Goal: Task Accomplishment & Management: Use online tool/utility

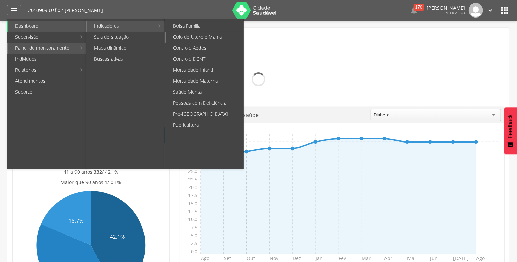
click at [201, 37] on link "Colo de Útero e Mama" at bounding box center [204, 37] width 77 height 11
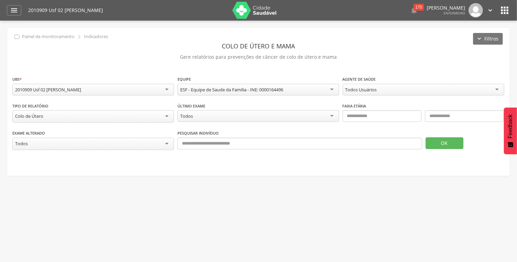
scroll to position [21, 0]
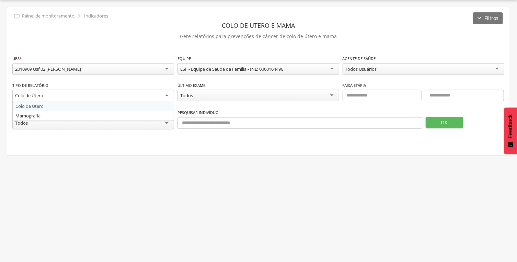
click at [153, 96] on div "Colo de Útero" at bounding box center [93, 96] width 162 height 12
click at [116, 115] on fieldset "**********" at bounding box center [258, 95] width 492 height 81
click at [135, 108] on div "Exame alterado ***** Todos" at bounding box center [93, 119] width 162 height 22
click at [307, 91] on div "Todos" at bounding box center [258, 96] width 162 height 12
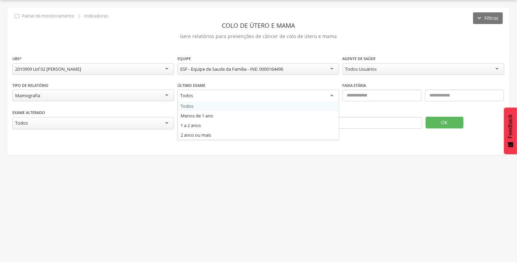
click at [313, 84] on div "Último exame ***** Todos Todos Menos de 1 ano 1 a 2 anos 2 anos ou mais" at bounding box center [258, 93] width 162 height 22
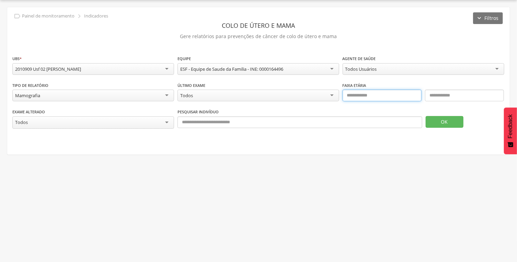
click at [365, 98] on input "text" at bounding box center [381, 96] width 79 height 12
click at [406, 99] on input "**" at bounding box center [381, 96] width 79 height 12
type input "*"
click at [314, 97] on div "Todos" at bounding box center [258, 96] width 162 height 12
click at [234, 132] on fieldset "**********" at bounding box center [258, 95] width 492 height 81
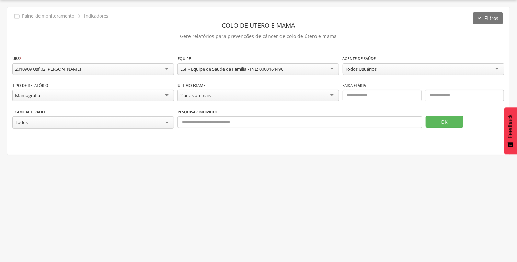
click at [286, 104] on div "**********" at bounding box center [258, 95] width 492 height 27
click at [455, 125] on button "OK" at bounding box center [444, 122] width 38 height 12
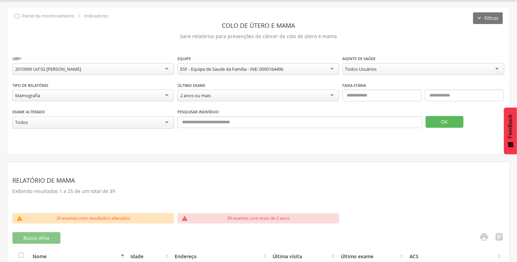
scroll to position [0, 0]
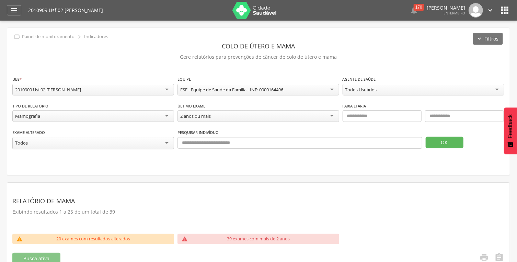
click at [368, 91] on div "Todos Usuários" at bounding box center [361, 89] width 32 height 6
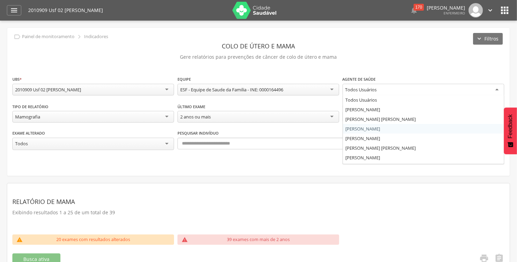
click at [369, 128] on fieldset "**********" at bounding box center [258, 115] width 492 height 81
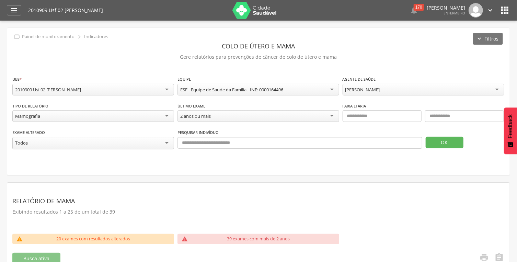
click at [367, 126] on span at bounding box center [423, 124] width 162 height 5
click at [445, 144] on button "OK" at bounding box center [444, 143] width 38 height 12
click at [7, 11] on div "" at bounding box center [14, 10] width 14 height 10
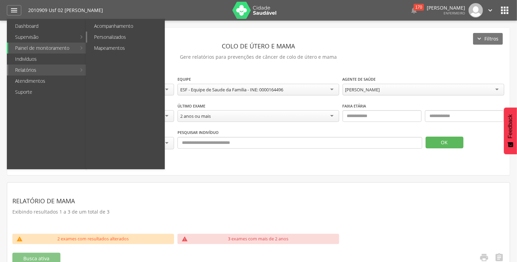
click at [102, 37] on link "Personalizados" at bounding box center [125, 37] width 77 height 11
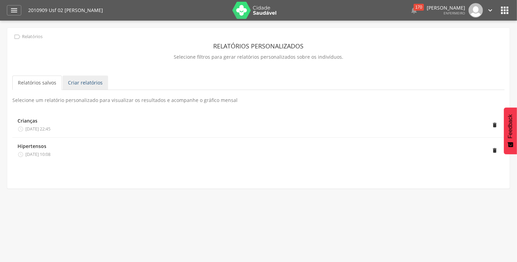
click at [101, 83] on link "Criar relatórios" at bounding box center [85, 82] width 46 height 14
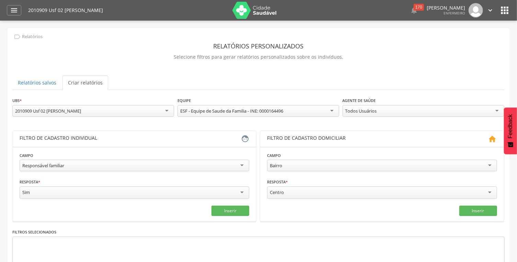
click at [148, 65] on div "**********" at bounding box center [258, 169] width 502 height 282
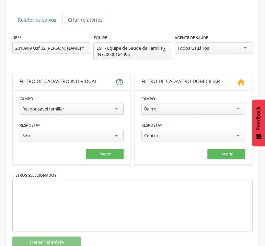
scroll to position [73, 0]
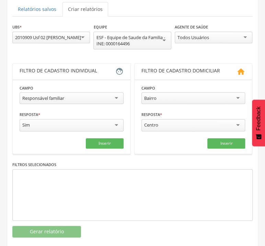
click at [204, 40] on div "Todos Usuários" at bounding box center [193, 37] width 32 height 6
click at [200, 70] on div "**********" at bounding box center [132, 130] width 240 height 214
click at [196, 54] on div "**********" at bounding box center [132, 39] width 240 height 33
click at [153, 99] on div "Bairro" at bounding box center [150, 98] width 12 height 6
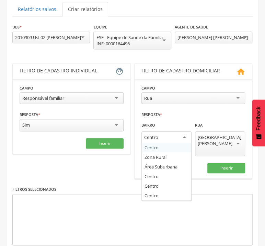
click at [154, 135] on div "Centro" at bounding box center [151, 137] width 14 height 6
click at [154, 157] on fieldset "**********" at bounding box center [193, 128] width 104 height 89
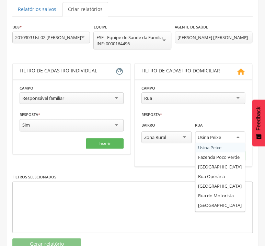
click at [214, 140] on div "Usina Peixe" at bounding box center [209, 137] width 23 height 6
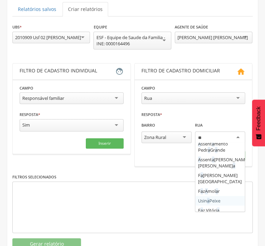
scroll to position [0, 0]
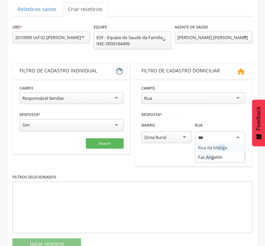
type input "****"
click at [219, 148] on fieldset "**********" at bounding box center [193, 122] width 104 height 77
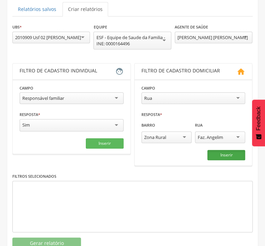
click at [217, 152] on button "Inserir" at bounding box center [226, 155] width 38 height 10
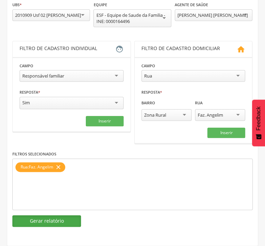
click at [53, 225] on button "Gerar relatório" at bounding box center [46, 221] width 69 height 12
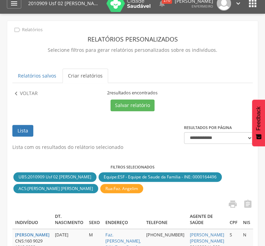
scroll to position [44, 0]
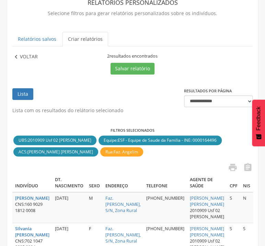
click at [33, 59] on p "Voltar" at bounding box center [29, 57] width 18 height 8
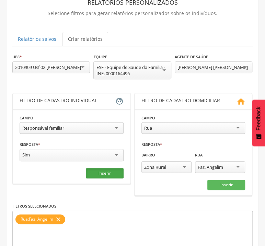
click at [101, 171] on button "Inserir" at bounding box center [105, 173] width 38 height 10
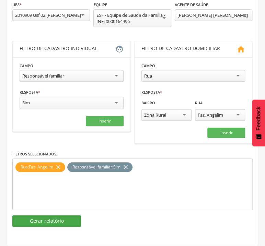
click at [60, 223] on button "Gerar relatório" at bounding box center [46, 221] width 69 height 12
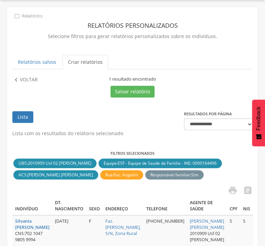
scroll to position [7, 0]
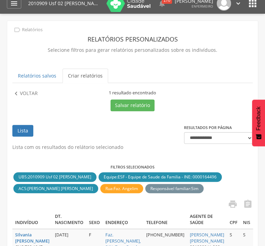
click at [20, 89] on div "**********" at bounding box center [132, 159] width 250 height 276
click at [23, 91] on p "Voltar" at bounding box center [29, 94] width 18 height 8
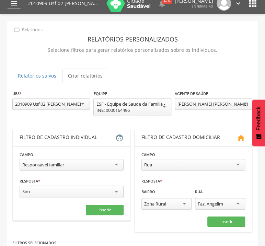
scroll to position [96, 0]
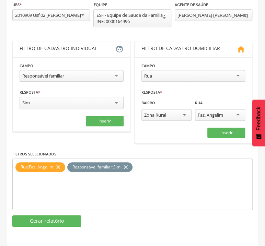
click at [59, 169] on icon "close" at bounding box center [58, 167] width 7 height 10
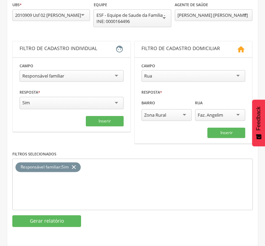
click at [218, 110] on div "Faz. Angelim" at bounding box center [220, 115] width 50 height 12
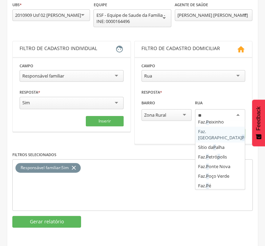
scroll to position [0, 0]
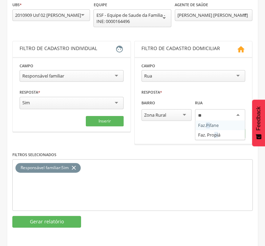
type input "***"
click at [214, 125] on fieldset "**********" at bounding box center [193, 100] width 104 height 77
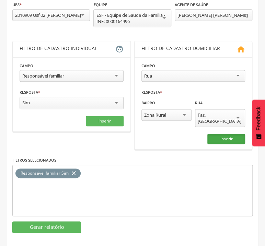
click at [216, 134] on button "Inserir" at bounding box center [226, 139] width 38 height 10
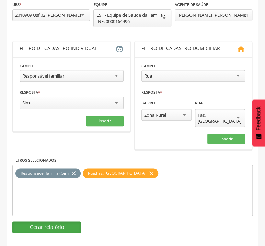
click at [57, 221] on button "Gerar relatório" at bounding box center [46, 227] width 69 height 12
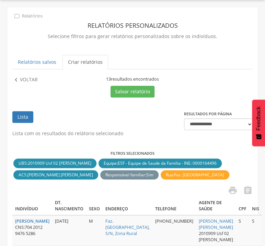
scroll to position [7, 0]
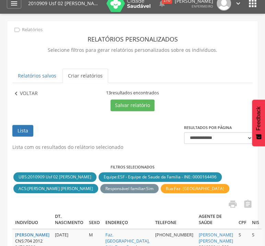
click at [37, 91] on p "Voltar" at bounding box center [29, 94] width 18 height 8
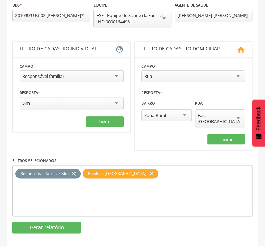
scroll to position [96, 0]
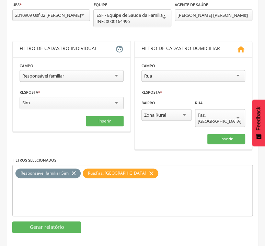
click at [75, 170] on icon "close" at bounding box center [73, 173] width 7 height 10
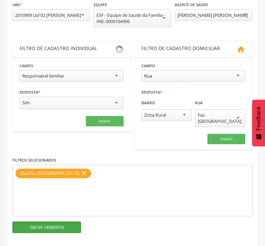
click at [56, 221] on button "Gerar relatório" at bounding box center [46, 227] width 69 height 12
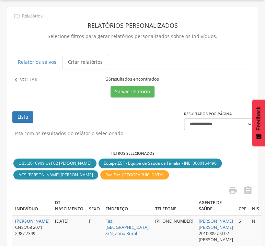
scroll to position [7, 0]
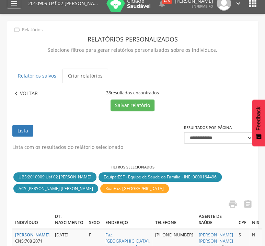
click at [28, 95] on p "Voltar" at bounding box center [29, 94] width 18 height 8
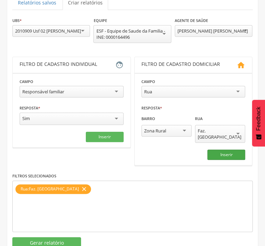
scroll to position [80, 0]
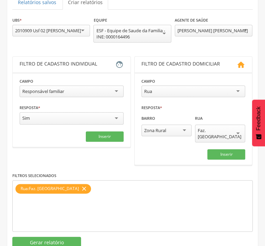
click at [224, 132] on div "Faz. [GEOGRAPHIC_DATA]" at bounding box center [220, 134] width 50 height 18
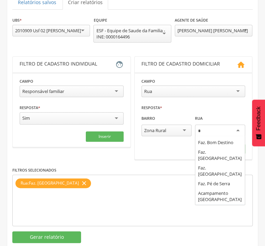
scroll to position [0, 0]
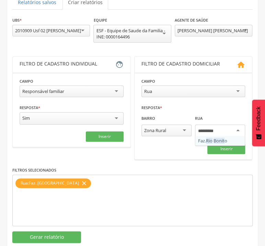
type input "**********"
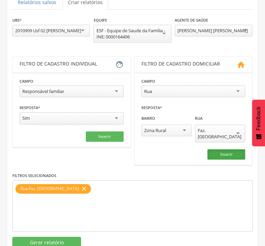
click at [223, 149] on button "Inserir" at bounding box center [226, 154] width 38 height 10
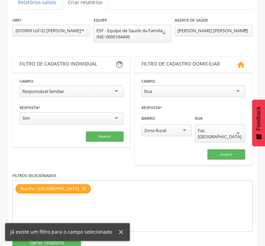
click at [81, 184] on icon "close" at bounding box center [84, 189] width 7 height 10
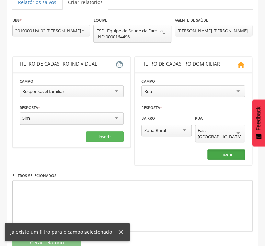
click at [221, 149] on button "Inserir" at bounding box center [226, 154] width 38 height 10
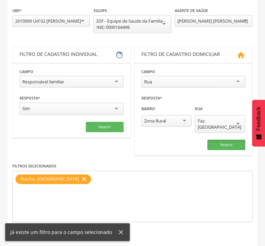
scroll to position [96, 0]
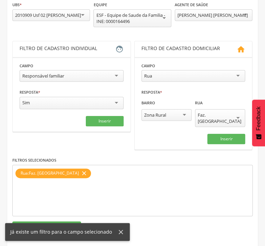
click at [71, 214] on div "**********" at bounding box center [132, 117] width 240 height 232
click at [71, 215] on div "**********" at bounding box center [132, 117] width 240 height 232
click at [71, 221] on button "Gerar relatório" at bounding box center [46, 227] width 69 height 12
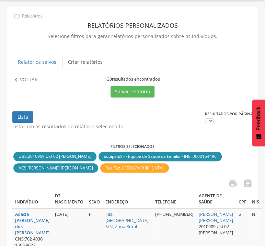
scroll to position [7, 0]
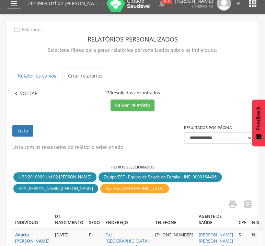
click at [37, 97] on p "Voltar" at bounding box center [29, 94] width 18 height 8
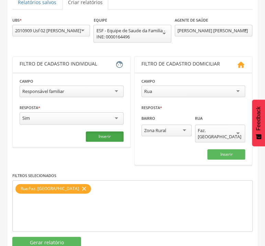
click at [105, 136] on button "Inserir" at bounding box center [105, 136] width 38 height 10
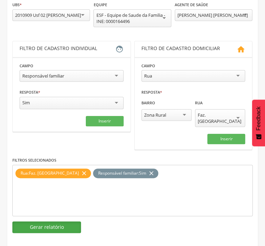
click at [53, 221] on button "Gerar relatório" at bounding box center [46, 227] width 69 height 12
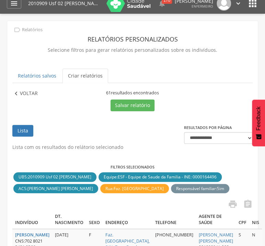
click at [32, 91] on p "Voltar" at bounding box center [29, 94] width 18 height 8
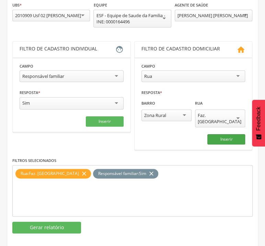
scroll to position [96, 0]
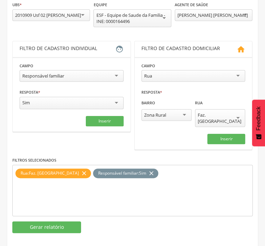
click at [148, 168] on icon "close" at bounding box center [151, 173] width 7 height 10
click at [218, 117] on div "Faz. [GEOGRAPHIC_DATA]" at bounding box center [220, 118] width 45 height 12
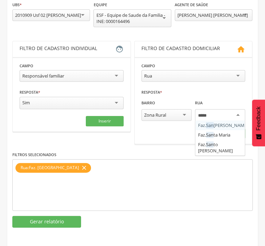
type input "*****"
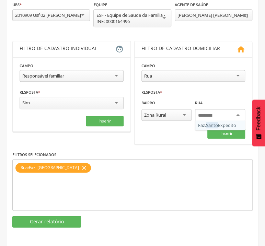
click at [220, 127] on fieldset "**********" at bounding box center [193, 100] width 104 height 77
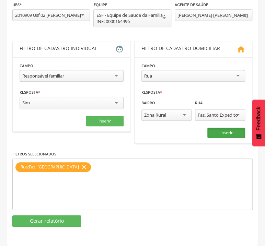
click at [223, 136] on button "Inserir" at bounding box center [226, 133] width 38 height 10
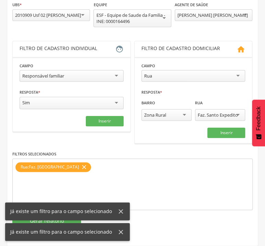
click at [81, 167] on icon "close" at bounding box center [84, 167] width 7 height 10
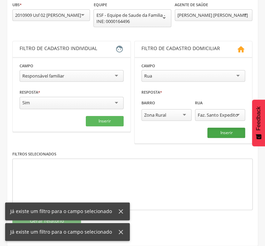
click at [214, 132] on button "Inserir" at bounding box center [226, 133] width 38 height 10
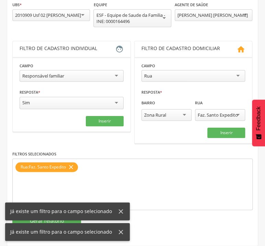
click at [62, 222] on div "Já existe um filtro para o campo selecionado Já existe um filtro para o campo s…" at bounding box center [67, 225] width 135 height 41
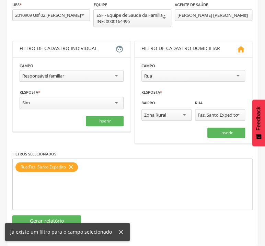
click at [59, 220] on div "Já existe um filtro para o campo selecionado" at bounding box center [67, 217] width 125 height 18
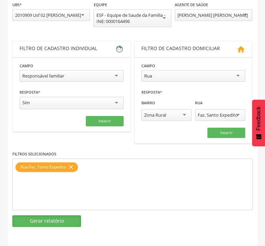
click at [59, 220] on button "Gerar relatório" at bounding box center [46, 221] width 69 height 12
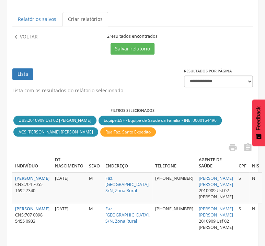
scroll to position [44, 0]
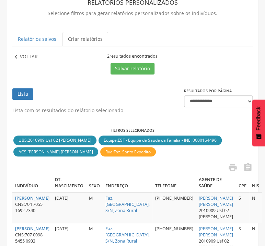
click at [23, 60] on p "Voltar" at bounding box center [29, 57] width 18 height 8
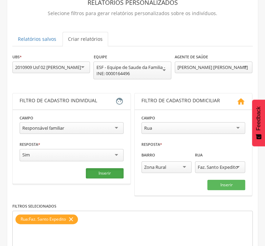
click at [99, 171] on button "Inserir" at bounding box center [105, 173] width 38 height 10
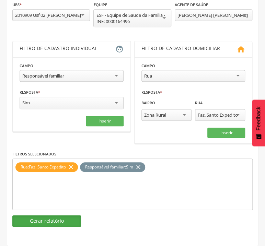
click at [65, 220] on button "Gerar relatório" at bounding box center [46, 221] width 69 height 12
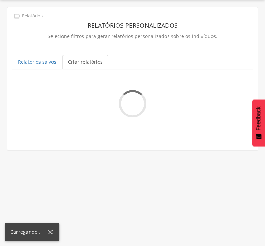
scroll to position [7, 0]
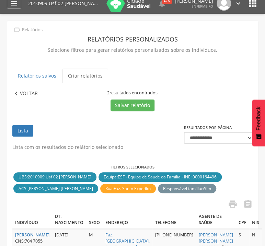
click at [22, 95] on p "Voltar" at bounding box center [29, 94] width 18 height 8
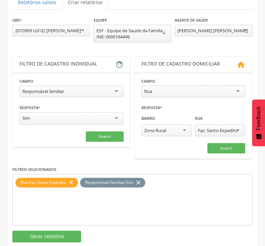
scroll to position [80, 0]
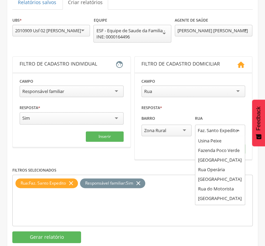
click at [210, 128] on div "Faz. Santo Expedito" at bounding box center [218, 130] width 40 height 6
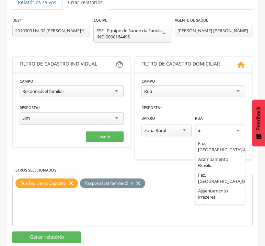
scroll to position [0, 0]
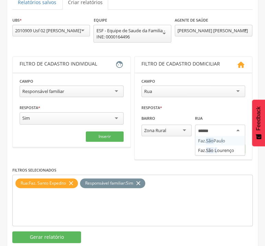
type input "*******"
click at [226, 139] on fieldset "**********" at bounding box center [193, 116] width 104 height 77
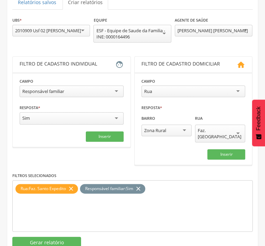
click at [72, 184] on icon "close" at bounding box center [71, 189] width 7 height 10
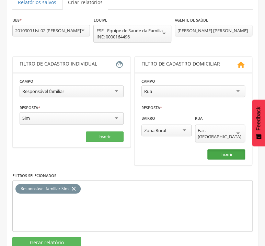
click at [234, 152] on button "Inserir" at bounding box center [226, 154] width 38 height 10
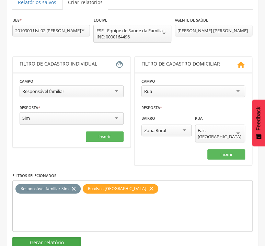
click at [68, 237] on button "Gerar relatório" at bounding box center [46, 243] width 69 height 12
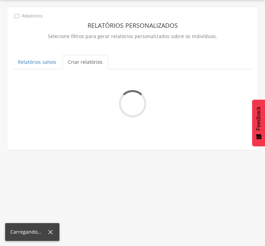
scroll to position [21, 0]
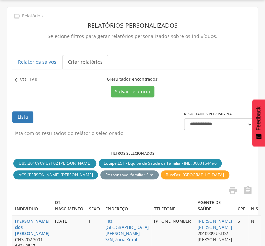
click at [16, 80] on icon "" at bounding box center [16, 80] width 8 height 8
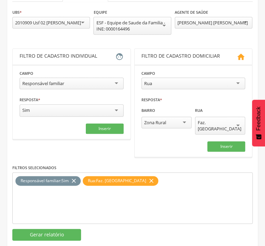
scroll to position [96, 0]
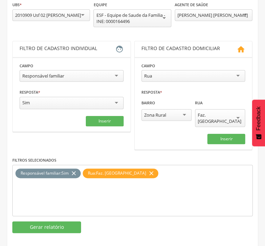
click at [74, 169] on icon "close" at bounding box center [73, 173] width 7 height 10
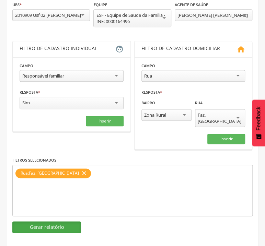
click at [66, 221] on button "Gerar relatório" at bounding box center [46, 227] width 69 height 12
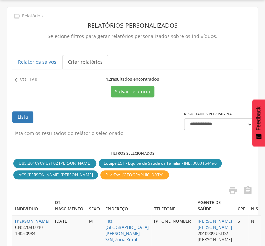
scroll to position [7, 0]
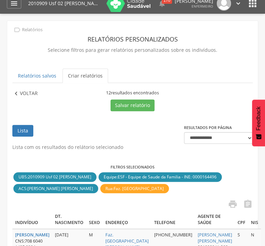
click at [33, 94] on p "Voltar" at bounding box center [29, 94] width 18 height 8
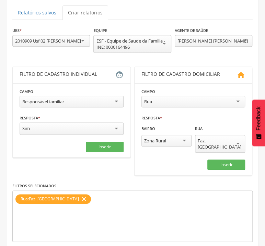
scroll to position [80, 0]
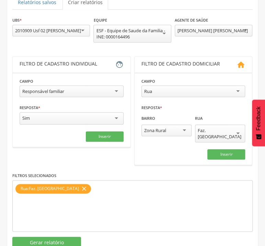
click at [81, 184] on icon "close" at bounding box center [84, 189] width 7 height 10
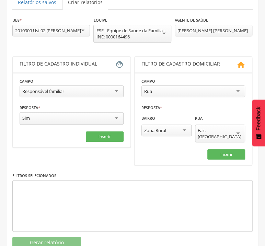
click at [206, 130] on div "Faz. [GEOGRAPHIC_DATA]" at bounding box center [220, 133] width 45 height 12
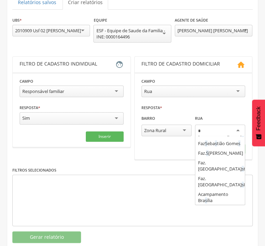
scroll to position [0, 0]
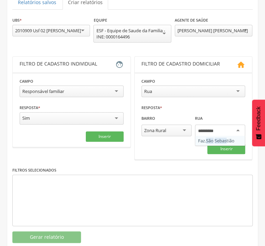
type input "**********"
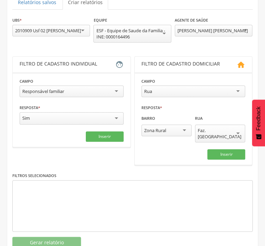
click at [204, 138] on div "Faz. [GEOGRAPHIC_DATA][PERSON_NAME] Peixe Fazenda [GEOGRAPHIC_DATA] [GEOGRAPHIC…" at bounding box center [220, 135] width 50 height 20
click at [213, 149] on button "Inserir" at bounding box center [226, 154] width 38 height 10
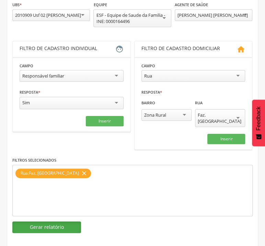
click at [57, 221] on button "Gerar relatório" at bounding box center [46, 227] width 69 height 12
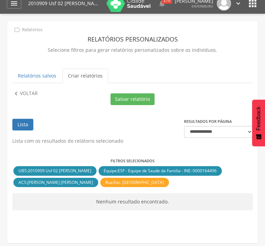
scroll to position [21, 0]
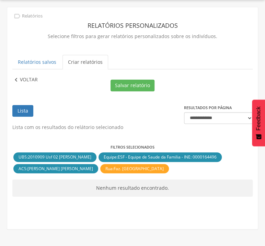
click at [30, 80] on p "Voltar" at bounding box center [29, 80] width 18 height 8
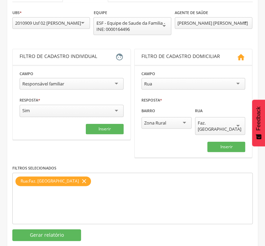
scroll to position [94, 0]
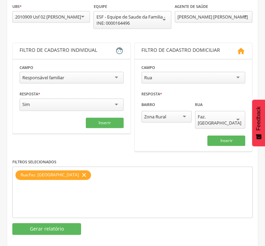
click at [81, 170] on icon "close" at bounding box center [84, 175] width 7 height 10
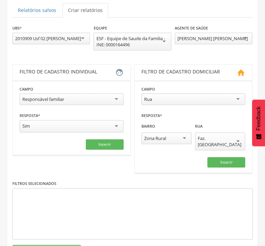
scroll to position [57, 0]
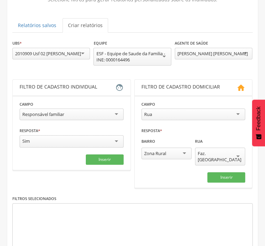
click at [209, 155] on div "Faz. [GEOGRAPHIC_DATA]" at bounding box center [220, 156] width 45 height 12
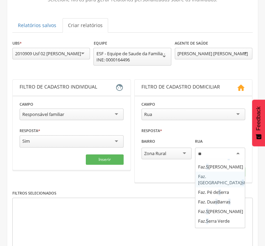
scroll to position [0, 0]
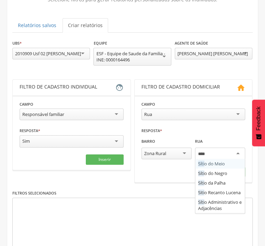
type input "*****"
click at [216, 174] on fieldset "**********" at bounding box center [193, 139] width 104 height 77
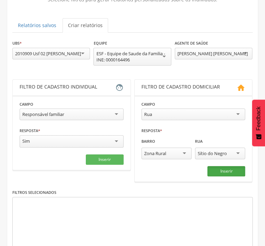
click at [222, 171] on button "Inserir" at bounding box center [226, 171] width 38 height 10
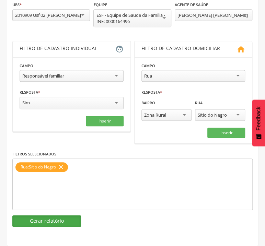
click at [47, 224] on button "Gerar relatório" at bounding box center [46, 221] width 69 height 12
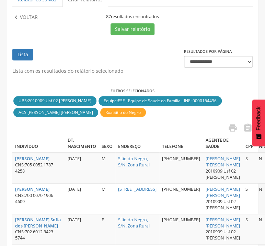
scroll to position [44, 0]
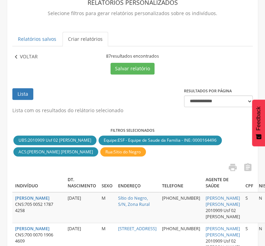
click at [14, 57] on icon "" at bounding box center [16, 57] width 8 height 8
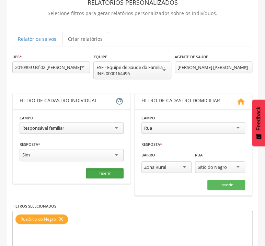
click at [112, 173] on button "Inserir" at bounding box center [105, 173] width 38 height 10
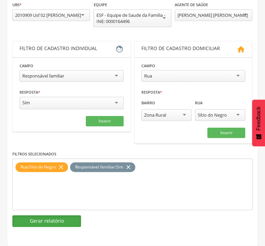
click at [71, 221] on button "Gerar relatório" at bounding box center [46, 221] width 69 height 12
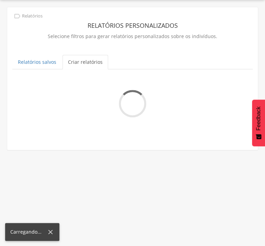
scroll to position [7, 0]
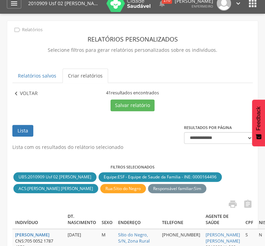
click at [26, 94] on p "Voltar" at bounding box center [29, 94] width 18 height 8
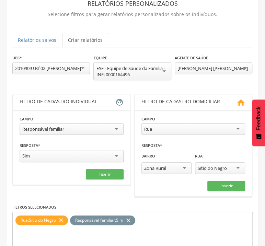
scroll to position [44, 0]
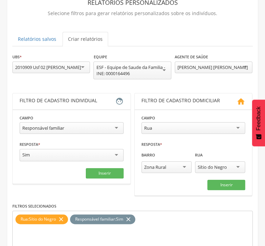
click at [205, 68] on div "[PERSON_NAME] [PERSON_NAME]" at bounding box center [212, 67] width 70 height 6
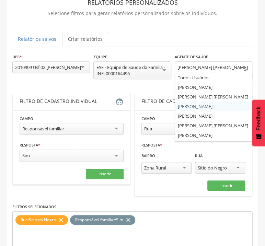
click at [198, 112] on div "**********" at bounding box center [132, 166] width 240 height 226
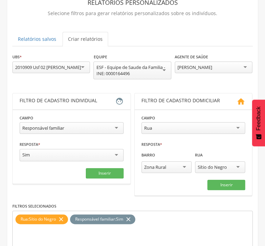
click at [186, 81] on div "**********" at bounding box center [132, 69] width 240 height 33
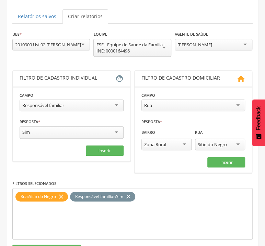
scroll to position [80, 0]
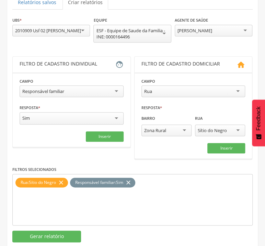
click at [132, 182] on icon "close" at bounding box center [128, 183] width 7 height 10
click at [63, 185] on icon "close" at bounding box center [61, 183] width 7 height 10
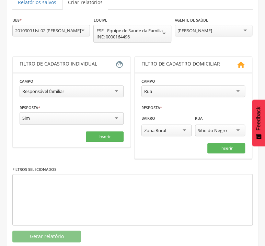
click at [213, 131] on div "Sítio do Negro" at bounding box center [212, 130] width 29 height 6
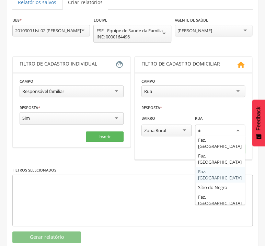
scroll to position [0, 0]
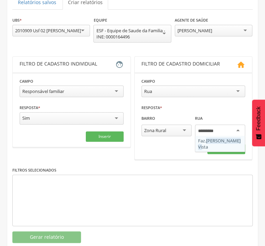
type input "**********"
click at [236, 142] on fieldset "**********" at bounding box center [193, 116] width 104 height 77
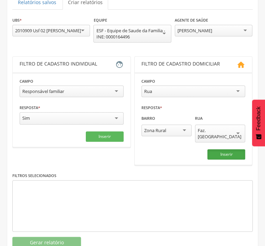
click at [226, 149] on button "Inserir" at bounding box center [226, 154] width 38 height 10
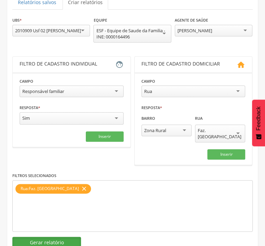
click at [63, 237] on button "Gerar relatório" at bounding box center [46, 243] width 69 height 12
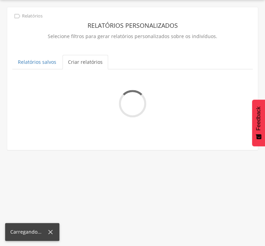
click at [63, 237] on div "Carregando..." at bounding box center [32, 235] width 65 height 21
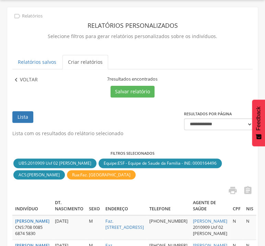
click at [22, 76] on p "Voltar" at bounding box center [29, 80] width 18 height 8
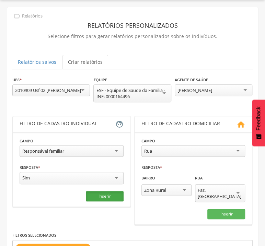
click at [101, 192] on button "Inserir" at bounding box center [105, 196] width 38 height 10
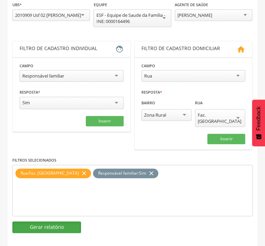
click at [70, 221] on button "Gerar relatório" at bounding box center [46, 227] width 69 height 12
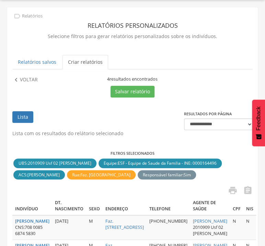
scroll to position [7, 0]
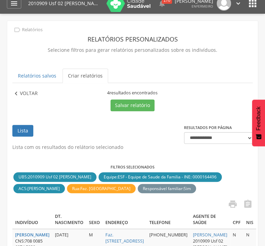
click at [27, 95] on p "Voltar" at bounding box center [29, 94] width 18 height 8
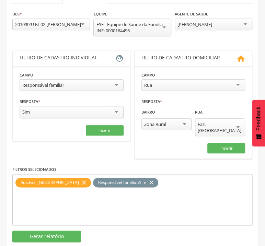
scroll to position [96, 0]
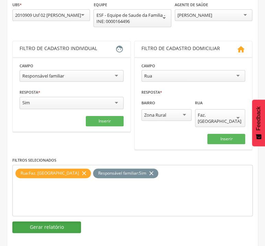
click at [65, 224] on button "Gerar relatório" at bounding box center [46, 227] width 69 height 12
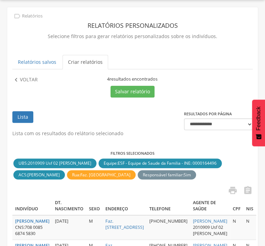
scroll to position [7, 0]
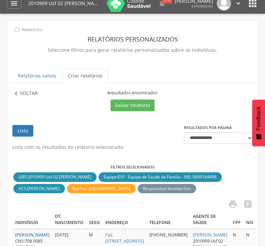
click at [24, 91] on p "Voltar" at bounding box center [29, 94] width 18 height 8
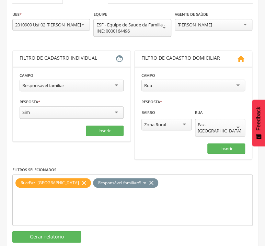
scroll to position [96, 0]
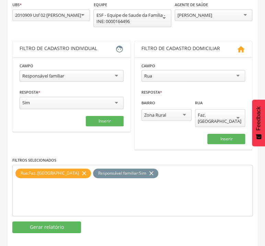
click at [148, 168] on icon "close" at bounding box center [151, 173] width 7 height 10
click at [81, 168] on icon "close" at bounding box center [84, 173] width 7 height 10
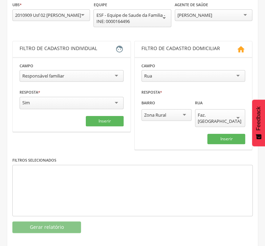
click at [219, 114] on div "Faz. [GEOGRAPHIC_DATA]" at bounding box center [220, 118] width 45 height 12
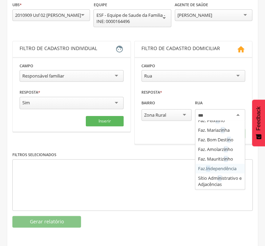
scroll to position [0, 0]
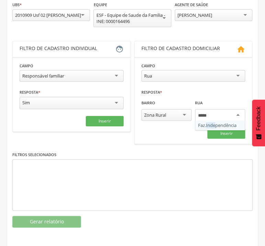
type input "******"
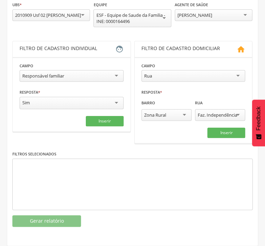
click at [234, 125] on fieldset "**********" at bounding box center [193, 100] width 104 height 76
click at [231, 129] on button "Inserir" at bounding box center [226, 133] width 38 height 10
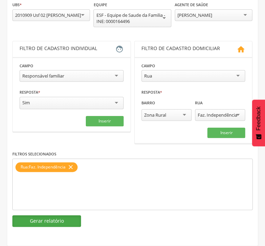
click at [61, 221] on button "Gerar relatório" at bounding box center [46, 221] width 69 height 12
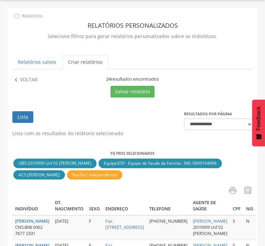
scroll to position [7, 0]
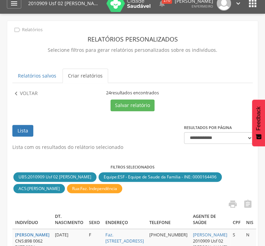
click at [32, 93] on p "Voltar" at bounding box center [29, 94] width 18 height 8
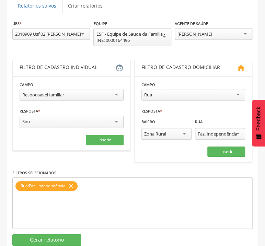
scroll to position [96, 0]
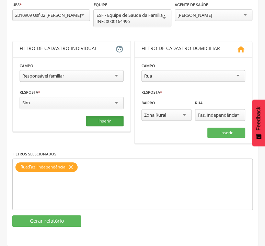
click at [99, 122] on button "Inserir" at bounding box center [105, 121] width 38 height 10
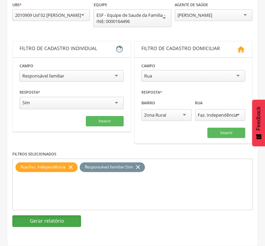
click at [48, 219] on button "Gerar relatório" at bounding box center [46, 221] width 69 height 12
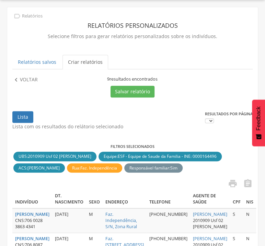
scroll to position [7, 0]
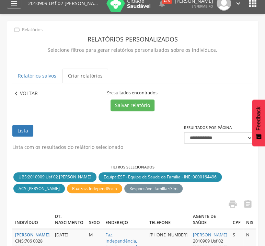
click at [34, 94] on p "Voltar" at bounding box center [29, 94] width 18 height 8
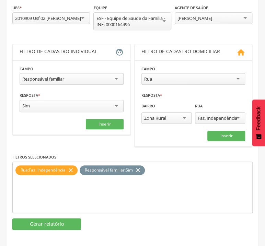
scroll to position [96, 0]
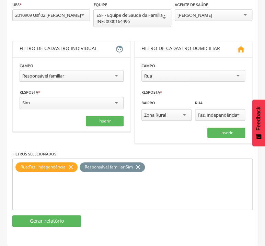
click at [140, 166] on icon "close" at bounding box center [137, 167] width 7 height 10
click at [72, 169] on icon "close" at bounding box center [70, 167] width 7 height 10
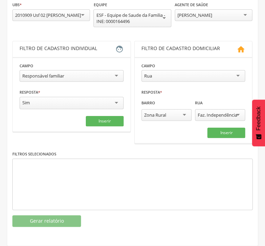
click at [232, 112] on div "Faz. Independência" at bounding box center [217, 115] width 39 height 6
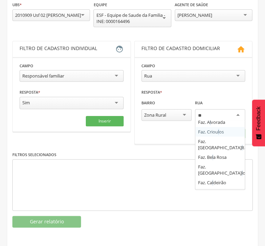
scroll to position [0, 0]
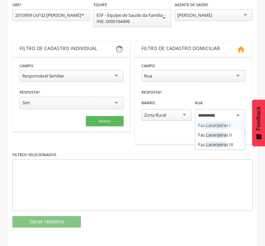
type input "**********"
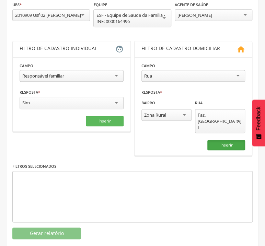
click at [220, 140] on button "Inserir" at bounding box center [226, 145] width 38 height 10
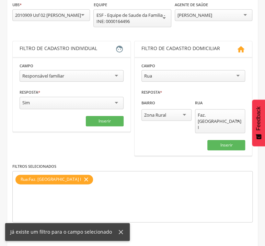
click at [58, 227] on button "Gerar relatório" at bounding box center [46, 233] width 69 height 12
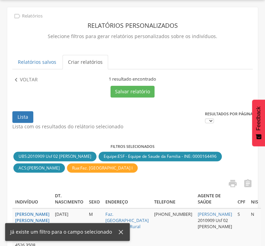
scroll to position [7, 0]
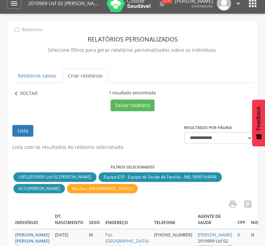
click at [20, 93] on icon "" at bounding box center [16, 94] width 8 height 8
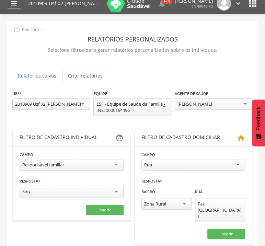
click at [232, 204] on div "Faz. [GEOGRAPHIC_DATA] I" at bounding box center [220, 210] width 45 height 19
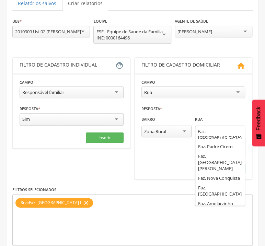
scroll to position [80, 0]
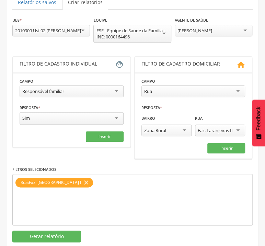
click at [221, 198] on div "**********" at bounding box center [132, 129] width 240 height 226
click at [83, 183] on icon "close" at bounding box center [86, 183] width 7 height 10
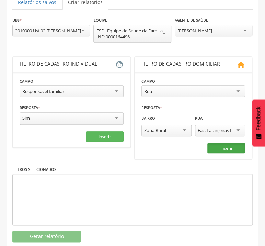
click at [234, 148] on button "Inserir" at bounding box center [226, 148] width 38 height 10
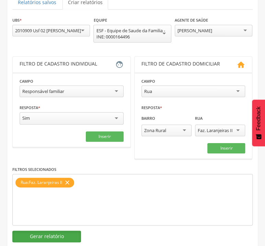
click at [58, 234] on button "Gerar relatório" at bounding box center [46, 237] width 69 height 12
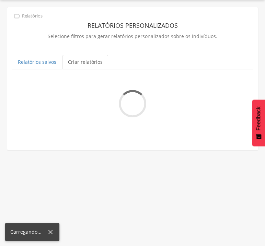
scroll to position [21, 0]
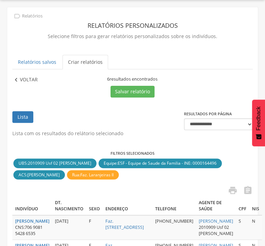
click at [35, 80] on p "Voltar" at bounding box center [29, 80] width 18 height 8
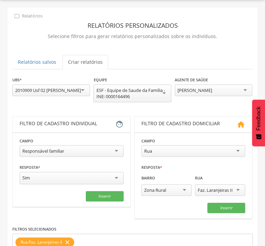
click at [216, 192] on div "Faz. Laranjeiras II" at bounding box center [215, 190] width 35 height 6
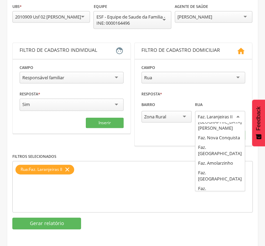
scroll to position [790, 0]
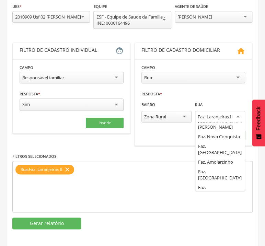
click at [225, 171] on div "**********" at bounding box center [132, 116] width 240 height 226
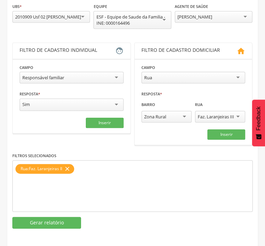
click at [68, 167] on icon "close" at bounding box center [67, 169] width 7 height 10
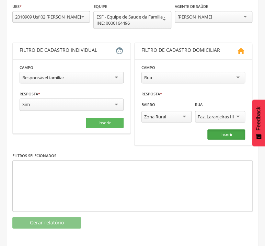
click at [239, 134] on button "Inserir" at bounding box center [226, 134] width 38 height 10
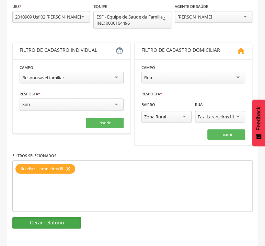
click at [47, 223] on button "Gerar relatório" at bounding box center [46, 223] width 69 height 12
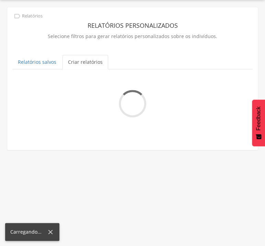
scroll to position [7, 0]
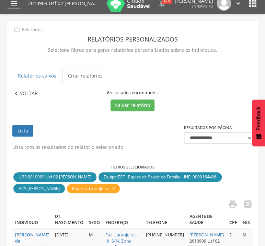
click at [31, 94] on p "Voltar" at bounding box center [29, 94] width 18 height 8
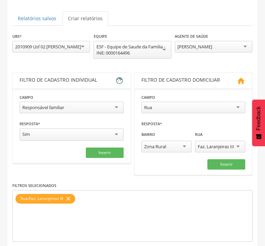
scroll to position [80, 0]
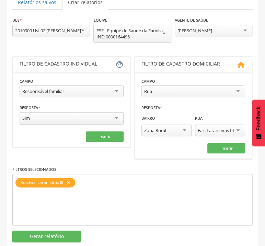
click at [217, 131] on div "Faz. Laranjeiras III" at bounding box center [216, 130] width 36 height 6
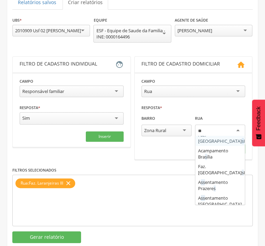
scroll to position [0, 0]
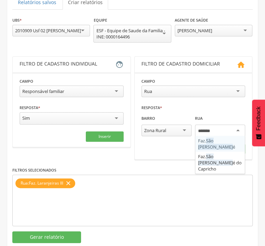
type input "********"
click at [220, 154] on fieldset "**********" at bounding box center [193, 116] width 104 height 77
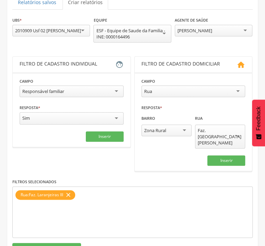
click at [72, 190] on icon "close" at bounding box center [68, 195] width 7 height 10
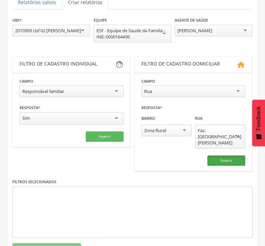
click at [226, 155] on button "Inserir" at bounding box center [226, 160] width 38 height 10
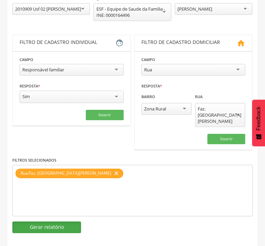
click at [72, 221] on button "Gerar relatório" at bounding box center [46, 227] width 69 height 12
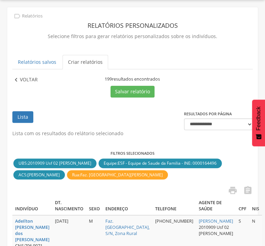
click at [24, 78] on p "Voltar" at bounding box center [29, 80] width 18 height 8
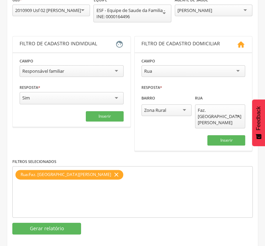
scroll to position [102, 0]
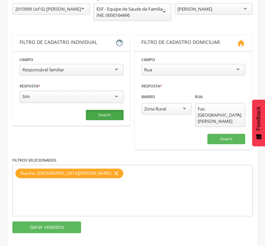
click at [96, 113] on button "Inserir" at bounding box center [105, 115] width 38 height 10
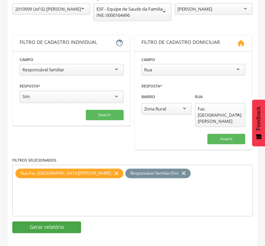
click at [60, 221] on button "Gerar relatório" at bounding box center [46, 227] width 69 height 12
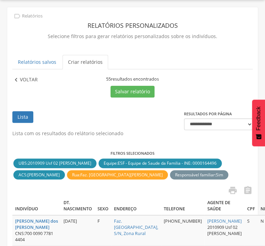
click at [20, 78] on p "Voltar" at bounding box center [29, 80] width 18 height 8
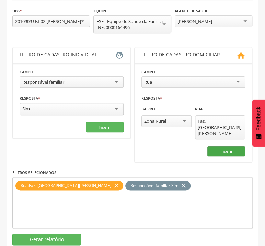
scroll to position [102, 0]
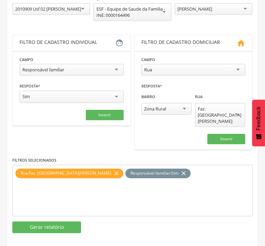
click at [220, 113] on div "Faz. [GEOGRAPHIC_DATA][PERSON_NAME]" at bounding box center [220, 115] width 45 height 19
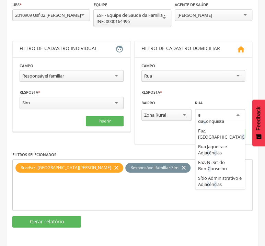
scroll to position [0, 0]
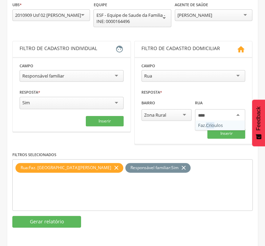
type input "*****"
click at [220, 124] on fieldset "**********" at bounding box center [193, 100] width 104 height 77
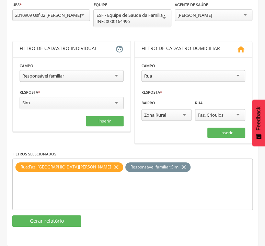
click at [180, 167] on icon "close" at bounding box center [183, 167] width 7 height 10
click at [113, 167] on icon "close" at bounding box center [116, 167] width 7 height 10
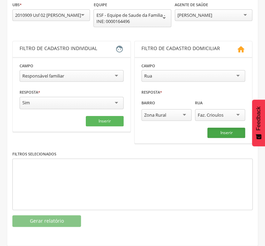
click at [209, 132] on button "Inserir" at bounding box center [226, 133] width 38 height 10
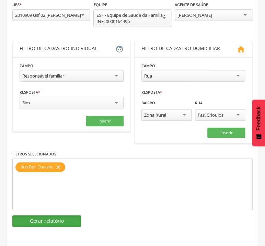
click at [43, 226] on button "Gerar relatório" at bounding box center [46, 221] width 69 height 12
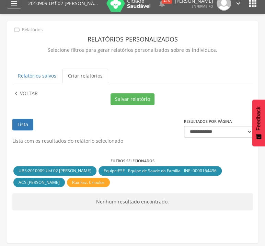
scroll to position [21, 0]
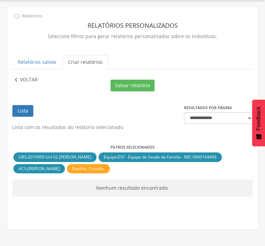
click at [13, 79] on icon "" at bounding box center [16, 80] width 8 height 8
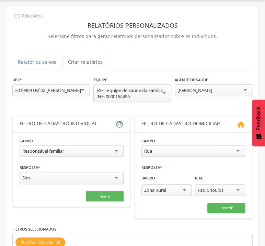
click at [200, 91] on div "[PERSON_NAME]" at bounding box center [194, 90] width 35 height 6
click at [183, 103] on div "**********" at bounding box center [214, 90] width 78 height 28
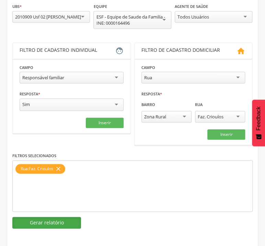
click at [63, 223] on button "Gerar relatório" at bounding box center [46, 223] width 69 height 12
click at [63, 173] on div " Supervisão  Distritos  Ubs Coordenador: - Flexeiras / AL Intervalo de Tempo…" at bounding box center [132, 50] width 265 height 246
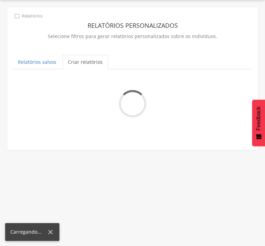
scroll to position [7, 0]
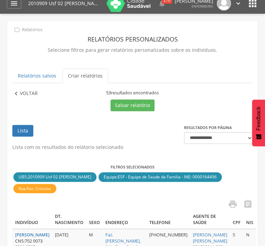
click at [22, 96] on p "Voltar" at bounding box center [29, 94] width 18 height 8
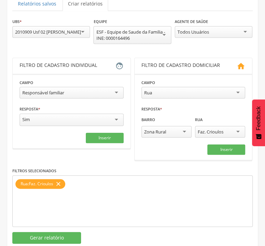
scroll to position [80, 0]
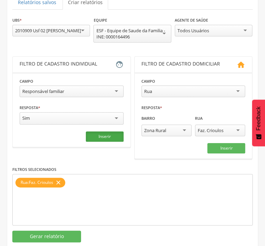
click at [103, 137] on button "Inserir" at bounding box center [105, 136] width 38 height 10
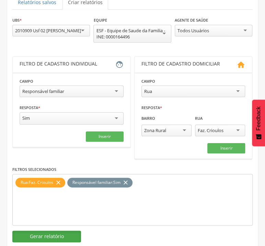
click at [55, 234] on button "Gerar relatório" at bounding box center [46, 237] width 69 height 12
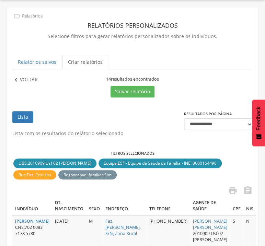
click at [30, 78] on p "Voltar" at bounding box center [29, 80] width 18 height 8
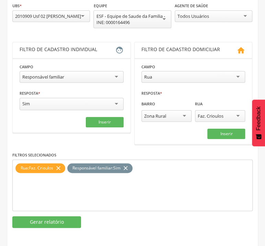
scroll to position [96, 0]
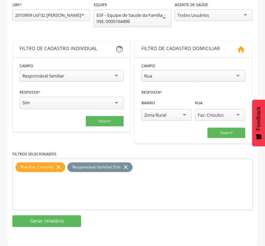
click at [216, 114] on div "Faz. Crioulos" at bounding box center [211, 115] width 26 height 6
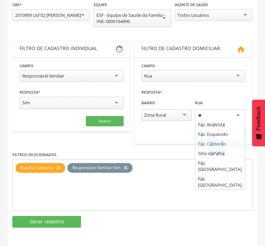
scroll to position [0, 0]
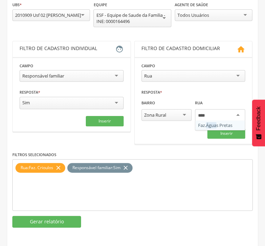
type input "*****"
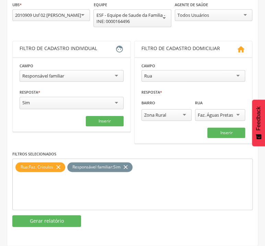
click at [224, 125] on fieldset "**********" at bounding box center [193, 100] width 104 height 76
click at [122, 166] on div "Responsável familiar : Sim" at bounding box center [96, 167] width 51 height 6
click at [128, 166] on icon "close" at bounding box center [125, 167] width 7 height 10
click at [62, 167] on icon "close" at bounding box center [58, 167] width 7 height 10
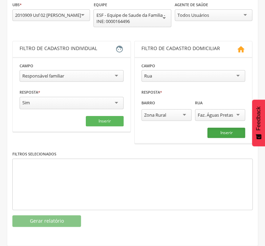
click at [233, 133] on button "Inserir" at bounding box center [226, 133] width 38 height 10
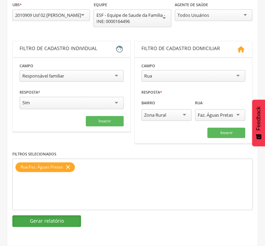
click at [43, 226] on button "Gerar relatório" at bounding box center [46, 221] width 69 height 12
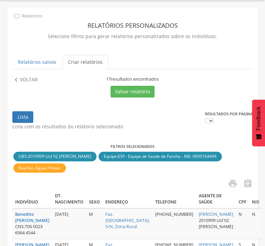
scroll to position [7, 0]
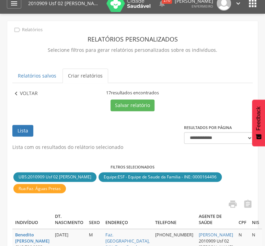
click at [31, 92] on p "Voltar" at bounding box center [29, 94] width 18 height 8
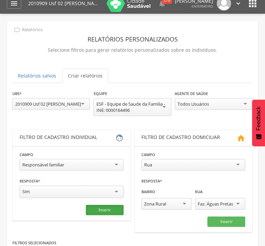
click at [108, 205] on button "Inserir" at bounding box center [105, 210] width 38 height 10
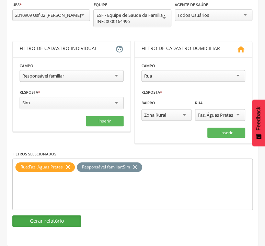
click at [61, 217] on button "Gerar relatório" at bounding box center [46, 221] width 69 height 12
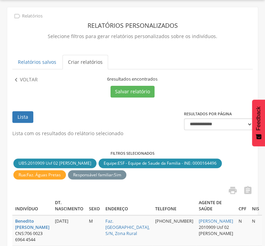
scroll to position [7, 0]
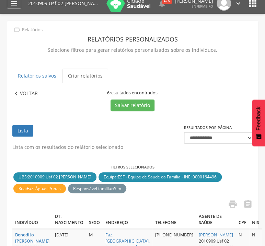
click at [35, 96] on p "Voltar" at bounding box center [29, 94] width 18 height 8
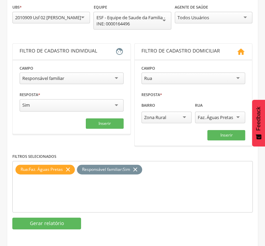
scroll to position [96, 0]
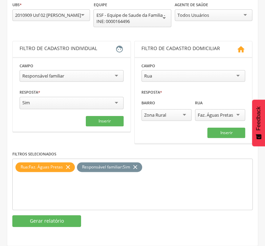
drag, startPoint x: 134, startPoint y: 166, endPoint x: 127, endPoint y: 166, distance: 7.5
click at [135, 166] on icon "close" at bounding box center [135, 167] width 7 height 10
click at [71, 167] on icon "close" at bounding box center [68, 167] width 7 height 10
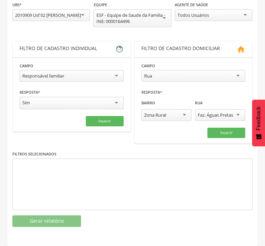
click at [211, 114] on div "Faz. Águas Pretas" at bounding box center [215, 115] width 35 height 6
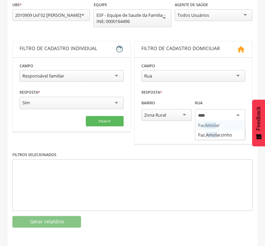
type input "*****"
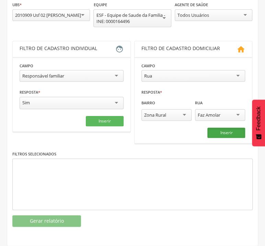
click at [224, 132] on button "Inserir" at bounding box center [226, 133] width 38 height 10
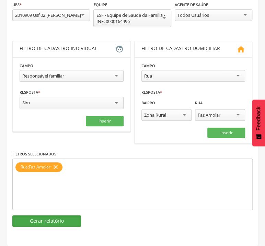
click at [56, 224] on button "Gerar relatório" at bounding box center [46, 221] width 69 height 12
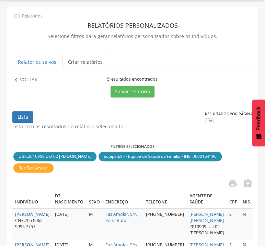
scroll to position [7, 0]
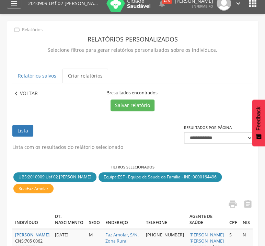
click at [19, 93] on icon "" at bounding box center [16, 94] width 8 height 8
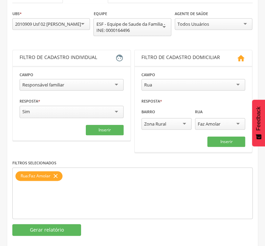
scroll to position [96, 0]
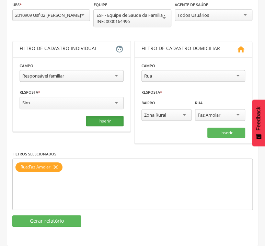
click at [108, 122] on button "Inserir" at bounding box center [105, 121] width 38 height 10
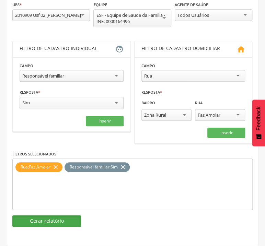
click at [56, 219] on button "Gerar relatório" at bounding box center [46, 221] width 69 height 12
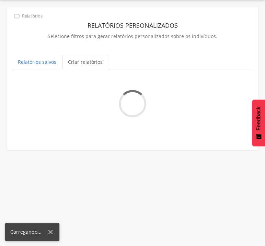
scroll to position [7, 0]
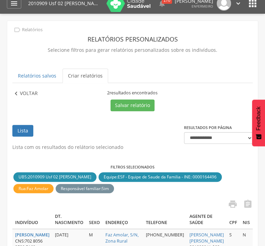
click at [31, 92] on p "Voltar" at bounding box center [29, 94] width 18 height 8
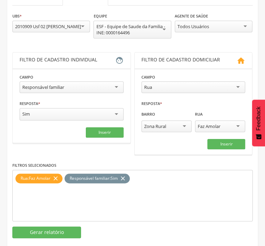
scroll to position [96, 0]
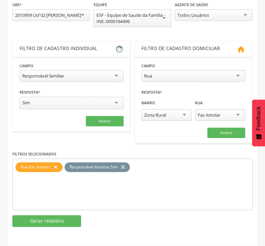
click at [126, 166] on icon "close" at bounding box center [122, 167] width 7 height 10
click at [57, 166] on icon "close" at bounding box center [55, 167] width 7 height 10
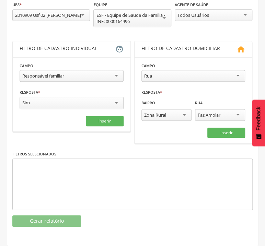
click at [227, 112] on div "Faz Amolar" at bounding box center [220, 115] width 50 height 12
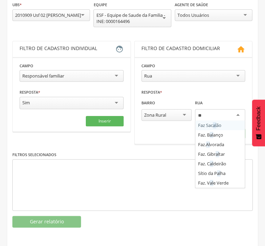
scroll to position [0, 0]
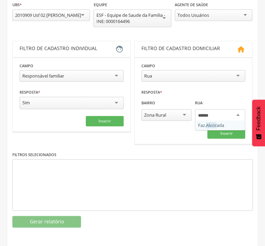
type input "*******"
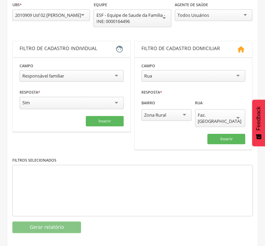
click at [226, 122] on fieldset "**********" at bounding box center [193, 103] width 104 height 82
click at [226, 134] on button "Inserir" at bounding box center [226, 139] width 38 height 10
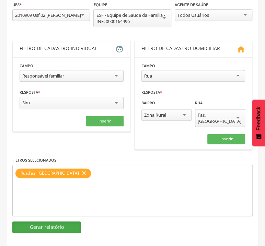
click at [45, 221] on button "Gerar relatório" at bounding box center [46, 227] width 69 height 12
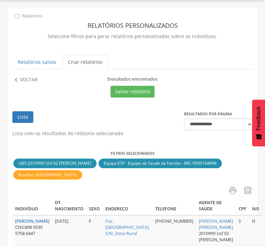
scroll to position [7, 0]
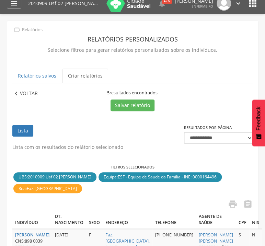
click at [24, 93] on p "Voltar" at bounding box center [29, 94] width 18 height 8
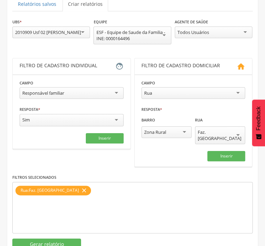
scroll to position [80, 0]
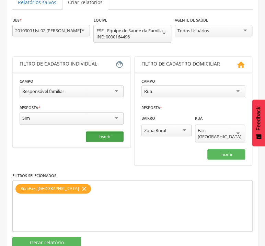
click at [112, 138] on button "Inserir" at bounding box center [105, 136] width 38 height 10
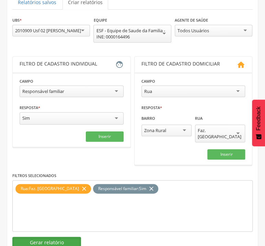
click at [54, 237] on button "Gerar relatório" at bounding box center [46, 243] width 69 height 12
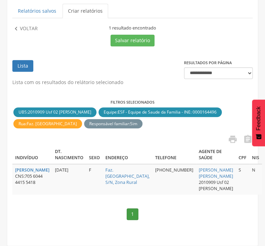
scroll to position [53, 0]
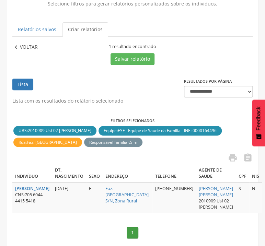
click at [35, 46] on p "Voltar" at bounding box center [29, 48] width 18 height 8
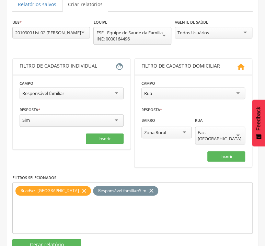
scroll to position [96, 0]
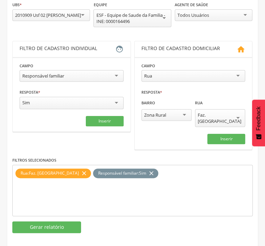
click at [148, 169] on icon "close" at bounding box center [151, 173] width 7 height 10
click at [81, 168] on icon "close" at bounding box center [84, 173] width 7 height 10
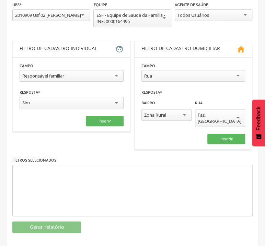
click at [221, 112] on div "Faz. [GEOGRAPHIC_DATA]" at bounding box center [220, 118] width 50 height 18
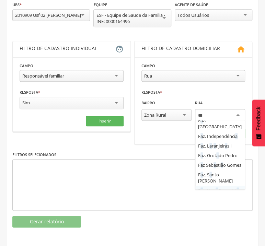
scroll to position [0, 0]
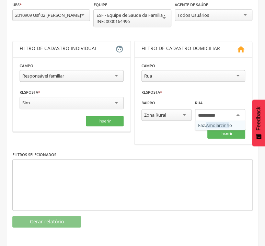
type input "**********"
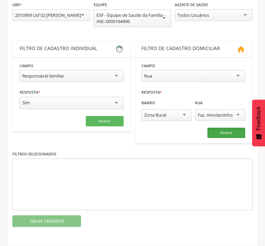
click at [224, 134] on button "Inserir" at bounding box center [226, 133] width 38 height 10
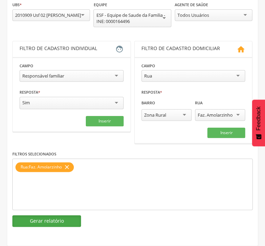
click at [68, 222] on button "Gerar relatório" at bounding box center [46, 221] width 69 height 12
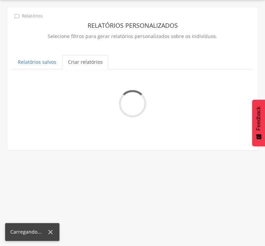
scroll to position [7, 0]
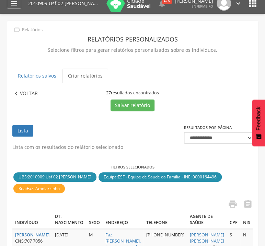
click at [26, 92] on p "Voltar" at bounding box center [29, 94] width 18 height 8
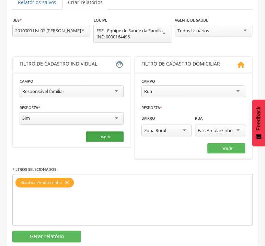
click at [96, 138] on button "Inserir" at bounding box center [105, 136] width 38 height 10
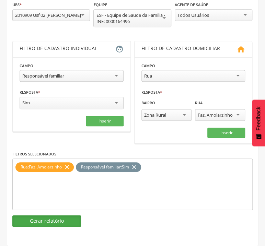
click at [72, 222] on button "Gerar relatório" at bounding box center [46, 221] width 69 height 12
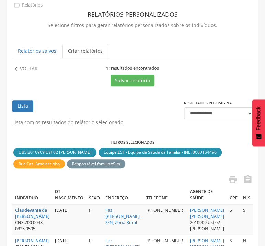
scroll to position [44, 0]
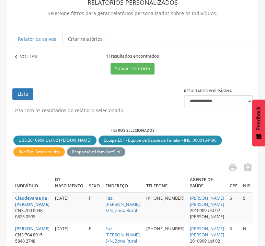
click at [21, 57] on p "Voltar" at bounding box center [29, 57] width 18 height 8
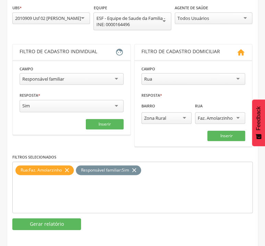
scroll to position [96, 0]
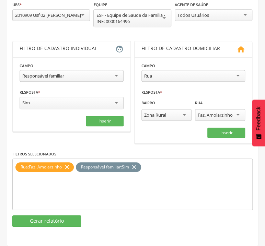
click at [136, 164] on icon "close" at bounding box center [134, 167] width 7 height 10
click at [68, 166] on icon "close" at bounding box center [66, 167] width 7 height 10
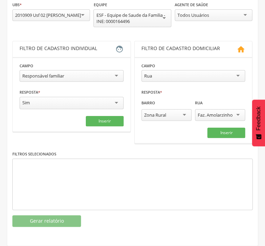
click at [226, 114] on div "Faz. Amolarzinho" at bounding box center [215, 115] width 35 height 6
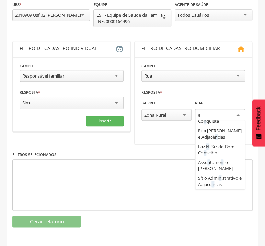
scroll to position [0, 0]
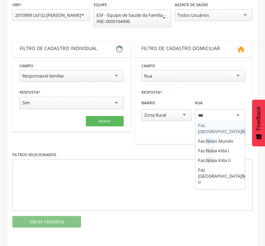
type input "****"
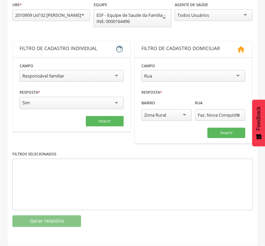
click at [227, 155] on div "**********" at bounding box center [132, 114] width 240 height 226
click at [223, 136] on button "Inserir" at bounding box center [226, 133] width 38 height 10
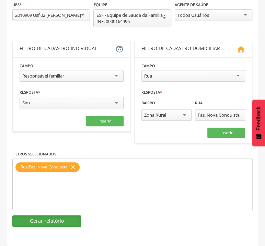
click at [51, 217] on button "Gerar relatório" at bounding box center [46, 221] width 69 height 12
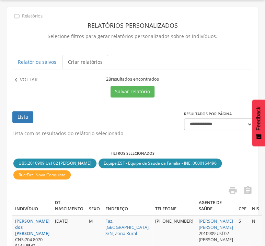
scroll to position [7, 0]
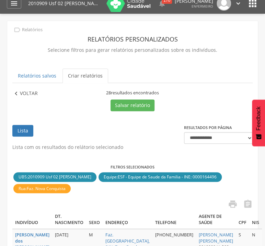
click at [32, 90] on p "Voltar" at bounding box center [29, 94] width 18 height 8
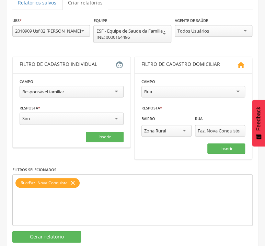
scroll to position [80, 0]
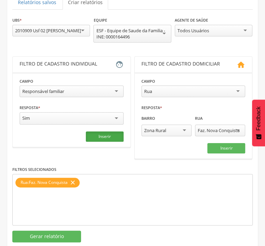
click at [96, 136] on button "Inserir" at bounding box center [105, 136] width 38 height 10
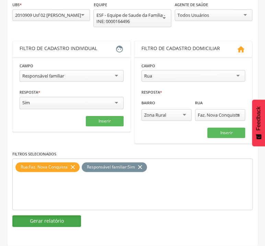
click at [56, 221] on button "Gerar relatório" at bounding box center [46, 221] width 69 height 12
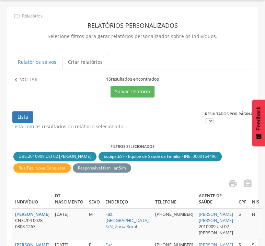
scroll to position [7, 0]
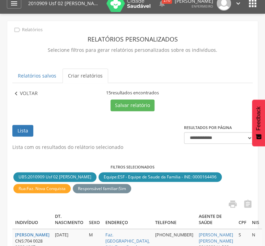
click at [21, 91] on p "Voltar" at bounding box center [29, 94] width 18 height 8
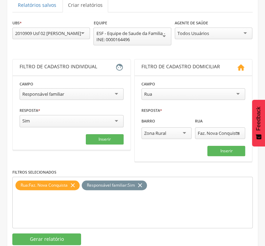
scroll to position [80, 0]
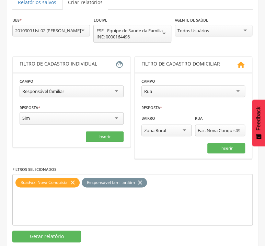
click at [142, 181] on icon "close" at bounding box center [140, 183] width 7 height 10
click at [75, 181] on icon "close" at bounding box center [72, 183] width 7 height 10
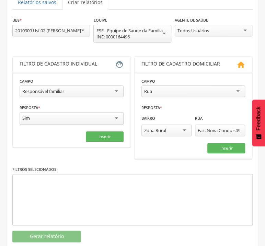
click at [216, 131] on div "Faz. Nova Conquista" at bounding box center [219, 130] width 42 height 6
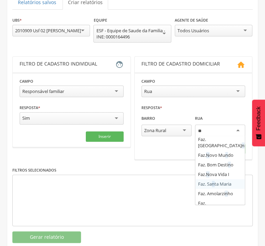
scroll to position [0, 0]
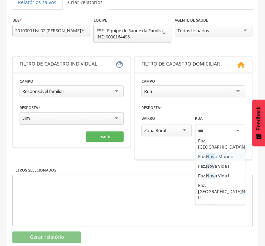
type input "****"
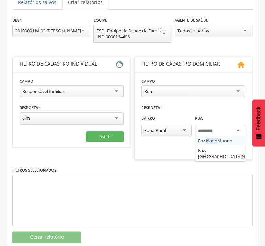
click at [221, 140] on fieldset "**********" at bounding box center [193, 116] width 104 height 77
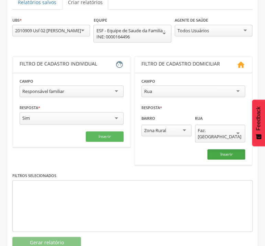
click at [218, 149] on button "Inserir" at bounding box center [226, 154] width 38 height 10
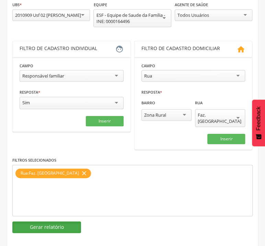
click at [50, 221] on button "Gerar relatório" at bounding box center [46, 227] width 69 height 12
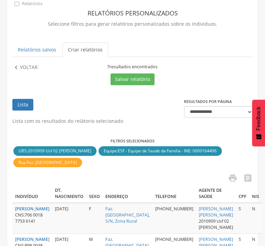
scroll to position [44, 0]
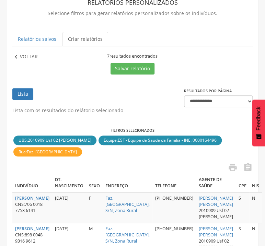
click at [22, 53] on p "Voltar" at bounding box center [29, 57] width 18 height 8
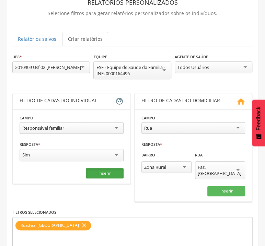
click at [99, 173] on button "Inserir" at bounding box center [105, 173] width 38 height 10
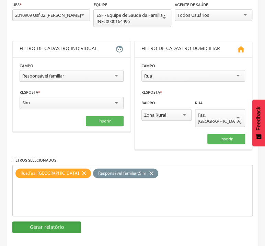
click at [73, 221] on button "Gerar relatório" at bounding box center [46, 227] width 69 height 12
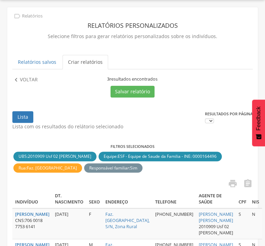
scroll to position [7, 0]
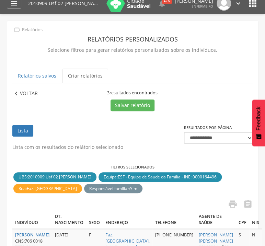
click at [33, 92] on p "Voltar" at bounding box center [29, 94] width 18 height 8
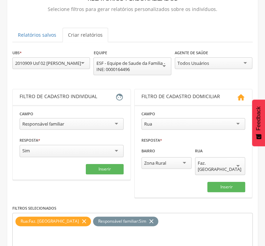
scroll to position [96, 0]
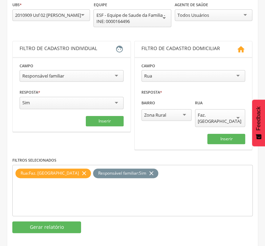
click at [148, 168] on icon "close" at bounding box center [151, 173] width 7 height 10
click at [81, 168] on icon "close" at bounding box center [84, 173] width 7 height 10
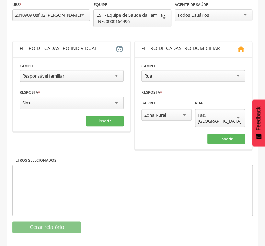
click at [213, 116] on div "Faz. [GEOGRAPHIC_DATA]" at bounding box center [220, 118] width 45 height 12
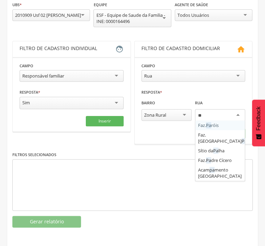
scroll to position [0, 0]
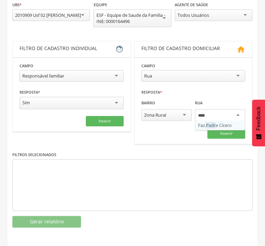
type input "*****"
click at [220, 126] on fieldset "**********" at bounding box center [193, 100] width 104 height 77
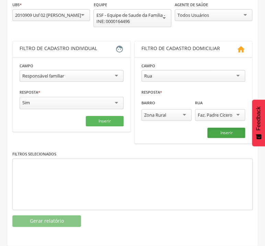
click at [222, 132] on button "Inserir" at bounding box center [226, 133] width 38 height 10
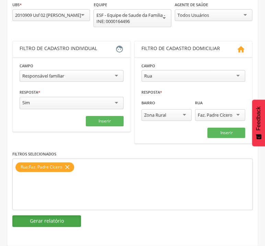
click at [62, 224] on button "Gerar relatório" at bounding box center [46, 221] width 69 height 12
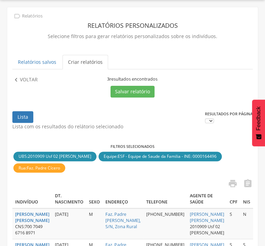
scroll to position [7, 0]
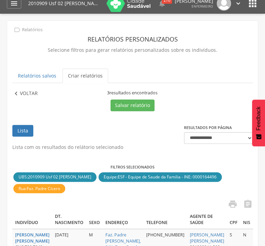
click at [16, 93] on icon "" at bounding box center [16, 94] width 8 height 8
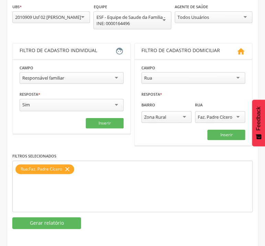
scroll to position [96, 0]
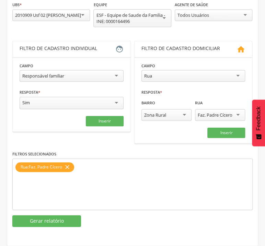
click at [69, 166] on icon "close" at bounding box center [67, 167] width 7 height 10
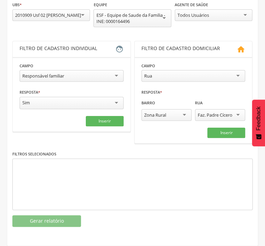
click at [233, 113] on div "Faz. Padre Cícero" at bounding box center [220, 115] width 50 height 12
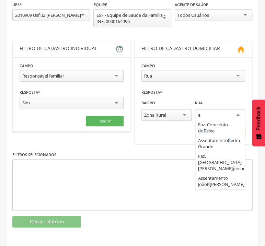
scroll to position [0, 0]
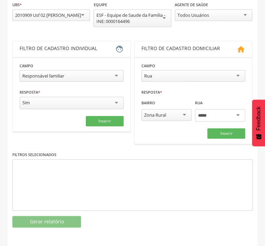
type input "****"
click at [227, 127] on fieldset "**********" at bounding box center [193, 100] width 104 height 77
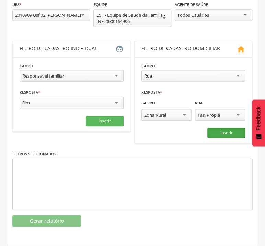
click at [225, 134] on button "Inserir" at bounding box center [226, 133] width 38 height 10
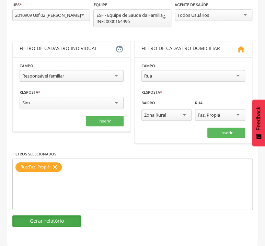
click at [55, 219] on button "Gerar relatório" at bounding box center [46, 221] width 69 height 12
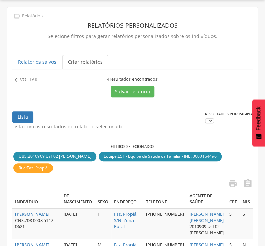
scroll to position [7, 0]
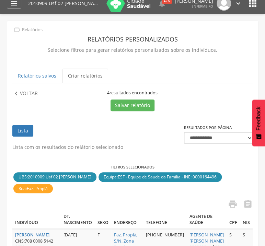
click at [24, 89] on div "**********" at bounding box center [132, 207] width 250 height 373
click at [24, 93] on p "Voltar" at bounding box center [29, 94] width 18 height 8
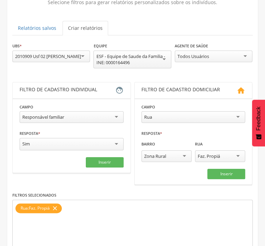
scroll to position [80, 0]
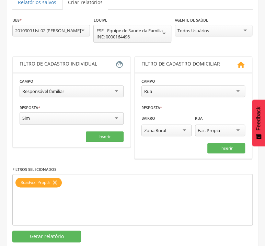
click at [56, 180] on icon "close" at bounding box center [54, 183] width 7 height 10
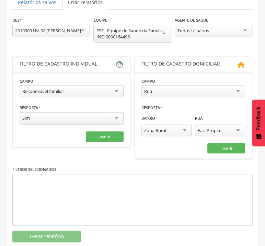
click at [216, 127] on div "Faz. Propiá" at bounding box center [220, 131] width 50 height 12
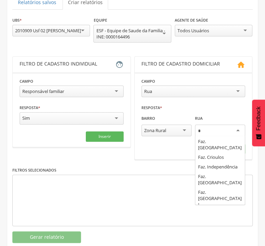
scroll to position [0, 0]
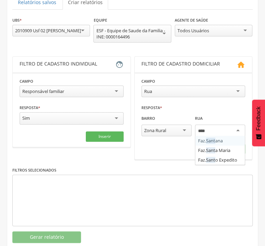
type input "*****"
click at [221, 151] on fieldset "**********" at bounding box center [193, 116] width 104 height 77
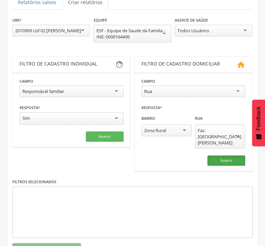
click at [228, 155] on button "Inserir" at bounding box center [226, 160] width 38 height 10
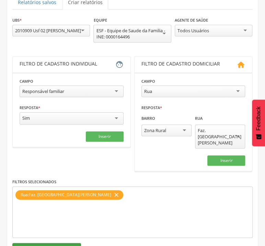
click at [62, 243] on button "Gerar relatório" at bounding box center [46, 249] width 69 height 12
click at [10, 246] on div at bounding box center [5, 246] width 10 height 0
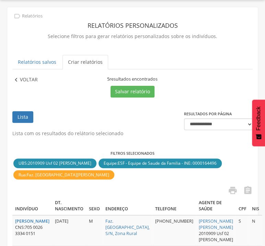
click at [26, 80] on p "Voltar" at bounding box center [29, 80] width 18 height 8
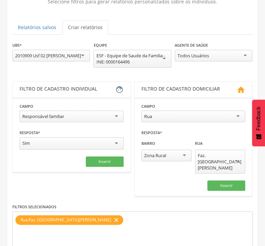
scroll to position [94, 0]
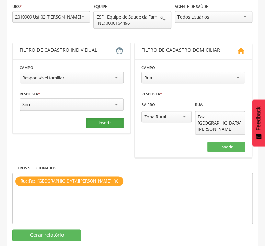
click at [109, 119] on button "Inserir" at bounding box center [105, 123] width 38 height 10
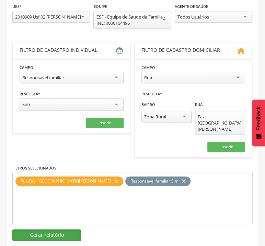
click at [65, 229] on button "Gerar relatório" at bounding box center [46, 235] width 69 height 12
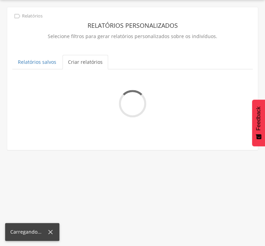
scroll to position [7, 0]
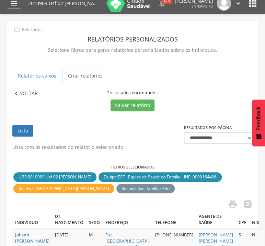
click at [20, 91] on icon "" at bounding box center [16, 94] width 8 height 8
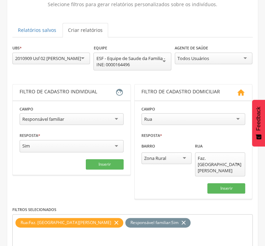
scroll to position [80, 0]
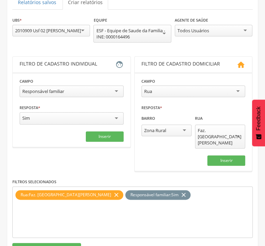
click at [180, 190] on icon "close" at bounding box center [183, 195] width 7 height 10
click at [113, 190] on icon "close" at bounding box center [116, 195] width 7 height 10
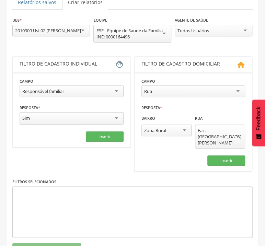
click at [213, 131] on div "Faz. [GEOGRAPHIC_DATA][PERSON_NAME]" at bounding box center [220, 136] width 45 height 19
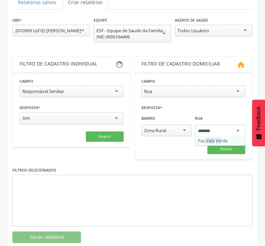
type input "********"
click at [219, 139] on fieldset "**********" at bounding box center [193, 116] width 104 height 77
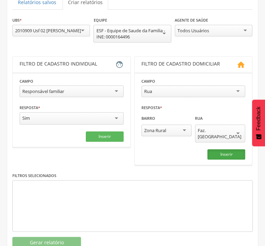
click at [222, 149] on button "Inserir" at bounding box center [226, 154] width 38 height 10
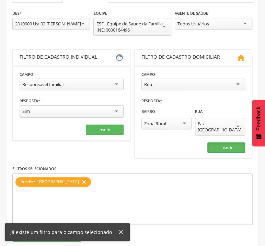
scroll to position [96, 0]
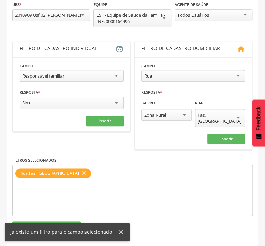
click at [117, 232] on icon at bounding box center [121, 232] width 8 height 8
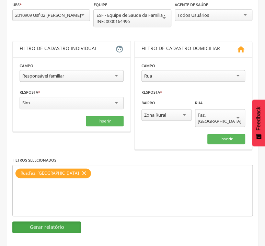
click at [70, 222] on button "Gerar relatório" at bounding box center [46, 227] width 69 height 12
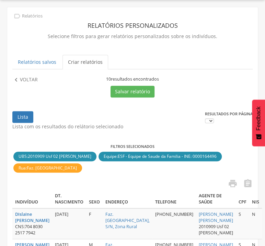
scroll to position [7, 0]
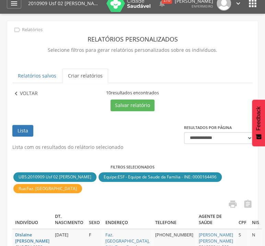
click at [32, 92] on p "Voltar" at bounding box center [29, 94] width 18 height 8
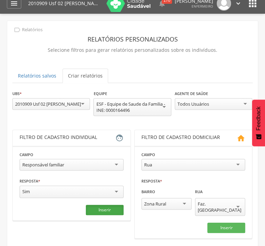
click at [116, 209] on button "Inserir" at bounding box center [105, 210] width 38 height 10
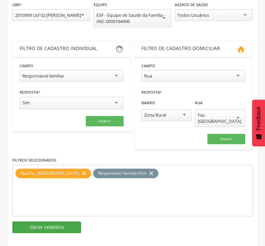
click at [61, 221] on button "Gerar relatório" at bounding box center [46, 227] width 69 height 12
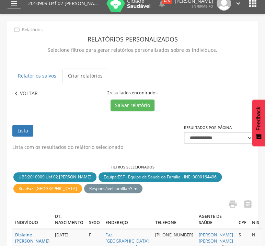
click at [25, 94] on p "Voltar" at bounding box center [29, 94] width 18 height 8
click at [0, 0] on div "**********" at bounding box center [0, 0] width 0 height 0
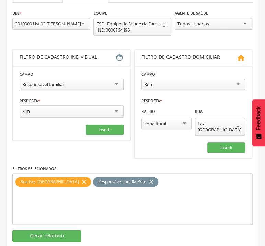
scroll to position [96, 0]
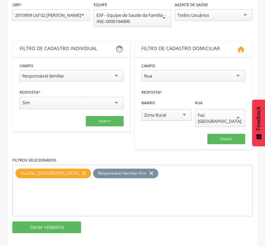
click at [148, 168] on icon "close" at bounding box center [151, 173] width 7 height 10
click at [81, 168] on icon "close" at bounding box center [84, 173] width 7 height 10
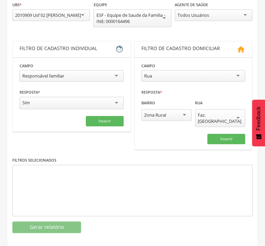
click at [215, 115] on div "Faz. [GEOGRAPHIC_DATA]" at bounding box center [220, 118] width 45 height 12
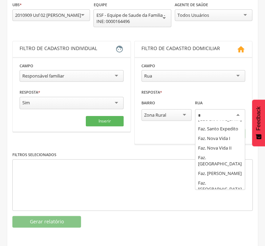
scroll to position [0, 0]
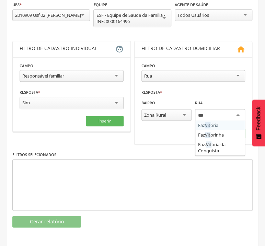
type input "****"
click at [200, 150] on div "**********" at bounding box center [132, 114] width 240 height 226
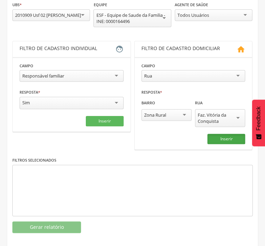
click at [230, 138] on button "Inserir" at bounding box center [226, 139] width 38 height 10
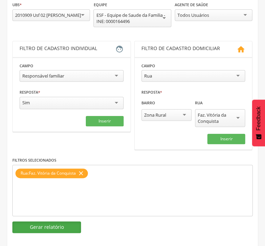
click at [50, 225] on button "Gerar relatório" at bounding box center [46, 227] width 69 height 12
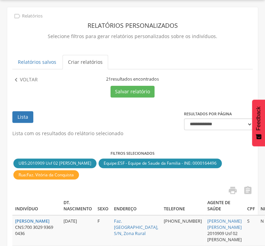
scroll to position [7, 0]
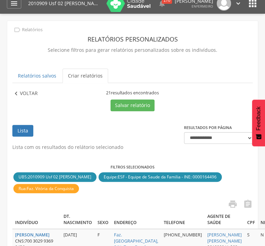
click at [24, 96] on p "Voltar" at bounding box center [29, 94] width 18 height 8
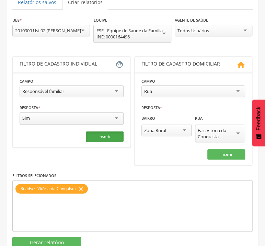
click at [107, 137] on button "Inserir" at bounding box center [105, 136] width 38 height 10
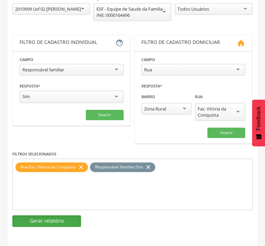
click at [60, 221] on button "Gerar relatório" at bounding box center [46, 221] width 69 height 12
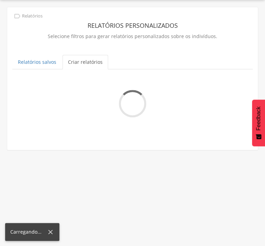
scroll to position [21, 0]
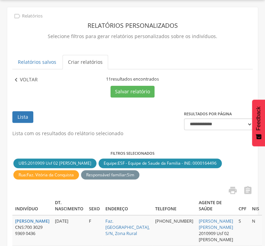
click at [26, 79] on p "Voltar" at bounding box center [29, 80] width 18 height 8
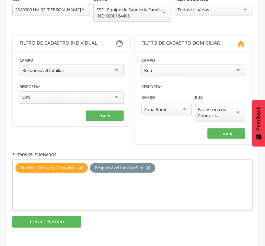
scroll to position [102, 0]
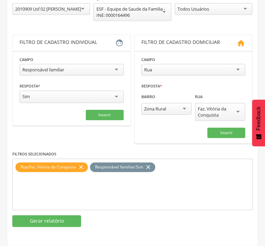
click at [150, 168] on icon "close" at bounding box center [148, 167] width 7 height 10
click at [82, 167] on icon "close" at bounding box center [81, 167] width 7 height 10
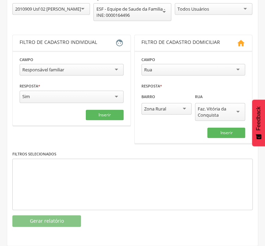
click at [97, 138] on div "**********" at bounding box center [71, 89] width 118 height 109
click at [210, 112] on div "Faz. Vitória da Conquista" at bounding box center [220, 112] width 45 height 12
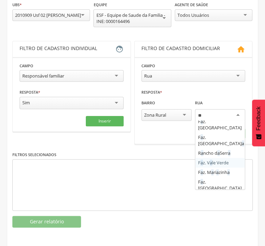
scroll to position [0, 0]
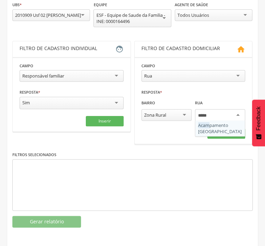
type input "******"
click at [218, 123] on div "Acampa mento [GEOGRAPHIC_DATA]" at bounding box center [220, 116] width 50 height 14
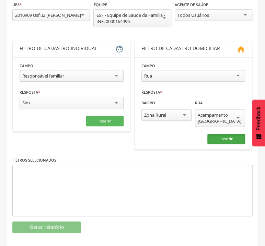
click at [221, 134] on button "Inserir" at bounding box center [226, 139] width 38 height 10
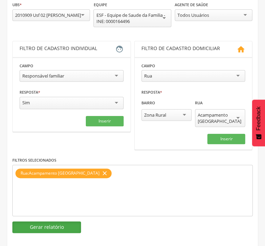
click at [60, 229] on button "Gerar relatório" at bounding box center [46, 227] width 69 height 12
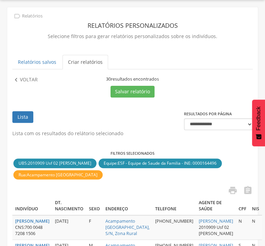
scroll to position [7, 0]
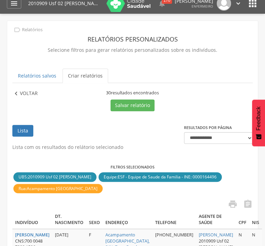
click at [34, 95] on p "Voltar" at bounding box center [29, 94] width 18 height 8
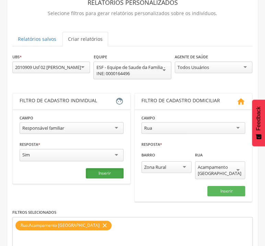
click at [106, 172] on button "Inserir" at bounding box center [105, 173] width 38 height 10
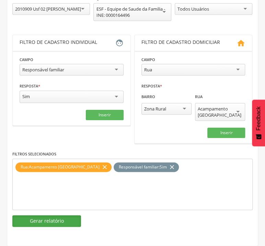
click at [72, 219] on button "Gerar relatório" at bounding box center [46, 221] width 69 height 12
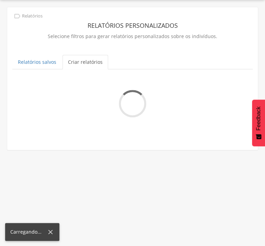
scroll to position [21, 0]
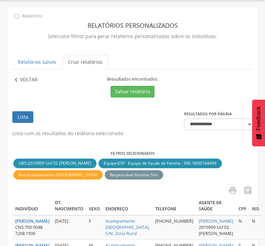
click at [36, 78] on p "Voltar" at bounding box center [29, 80] width 18 height 8
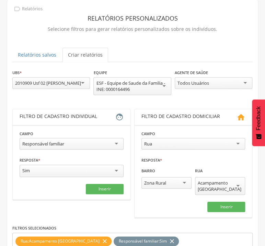
scroll to position [102, 0]
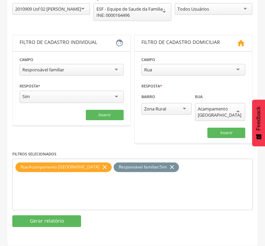
click at [168, 168] on icon "close" at bounding box center [171, 167] width 7 height 10
click at [84, 167] on div "Rua : Acampamento Brasília close" at bounding box center [63, 167] width 96 height 10
click at [101, 167] on icon "close" at bounding box center [104, 167] width 7 height 10
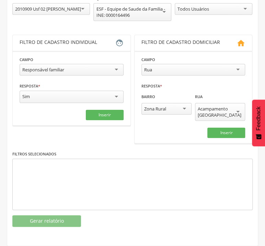
click at [219, 114] on div "Acampamento [GEOGRAPHIC_DATA]" at bounding box center [220, 112] width 45 height 12
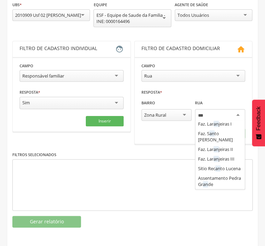
scroll to position [0, 0]
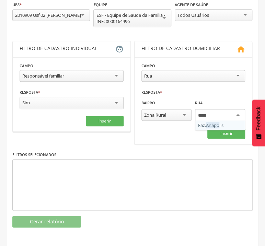
type input "******"
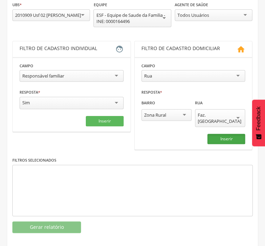
click at [219, 134] on button "Inserir" at bounding box center [226, 139] width 38 height 10
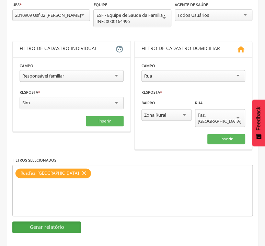
click at [62, 221] on button "Gerar relatório" at bounding box center [46, 227] width 69 height 12
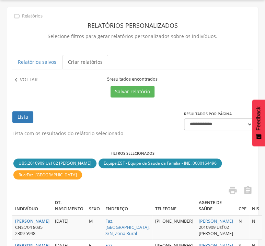
scroll to position [7, 0]
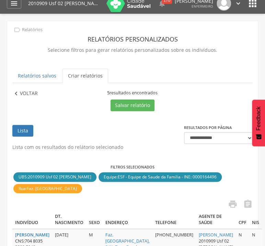
click at [26, 94] on p "Voltar" at bounding box center [29, 94] width 18 height 8
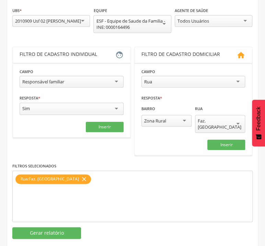
scroll to position [96, 0]
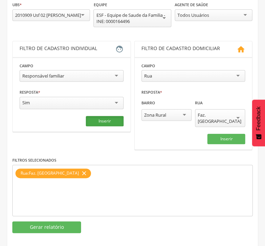
click at [112, 125] on button "Inserir" at bounding box center [105, 121] width 38 height 10
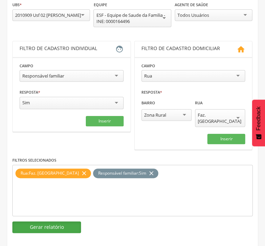
click at [57, 221] on button "Gerar relatório" at bounding box center [46, 227] width 69 height 12
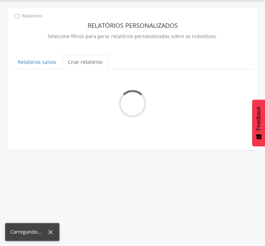
scroll to position [7, 0]
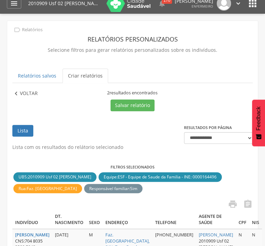
click at [24, 92] on p "Voltar" at bounding box center [29, 94] width 18 height 8
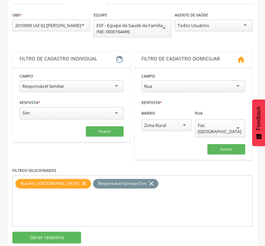
scroll to position [96, 0]
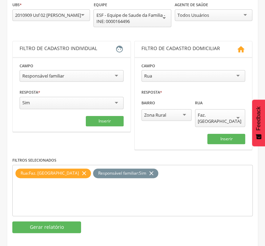
click at [148, 168] on icon "close" at bounding box center [151, 173] width 7 height 10
click at [81, 168] on icon "close" at bounding box center [84, 173] width 7 height 10
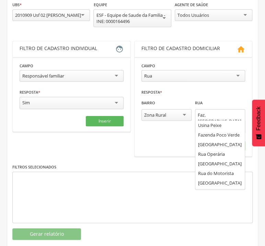
click at [219, 110] on div "Faz. [GEOGRAPHIC_DATA]" at bounding box center [220, 121] width 50 height 25
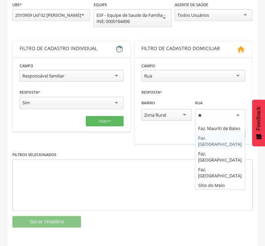
scroll to position [0, 0]
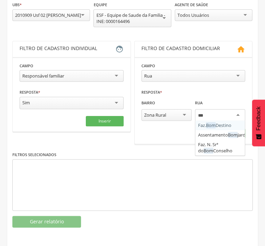
type input "***"
click at [218, 128] on fieldset "**********" at bounding box center [193, 100] width 104 height 77
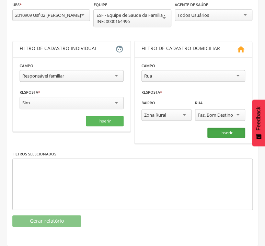
click at [234, 134] on button "Inserir" at bounding box center [226, 133] width 38 height 10
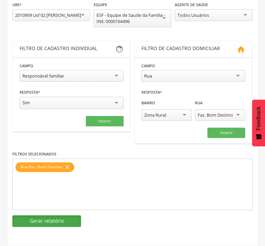
click at [43, 218] on button "Gerar relatório" at bounding box center [46, 221] width 69 height 12
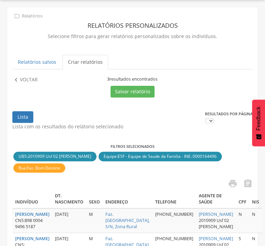
scroll to position [7, 0]
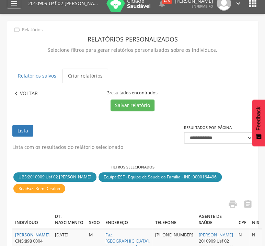
click at [32, 97] on p "Voltar" at bounding box center [29, 94] width 18 height 8
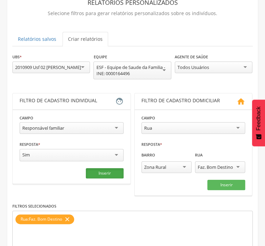
click at [109, 172] on button "Inserir" at bounding box center [105, 173] width 38 height 10
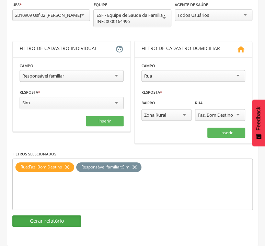
click at [63, 223] on button "Gerar relatório" at bounding box center [46, 221] width 69 height 12
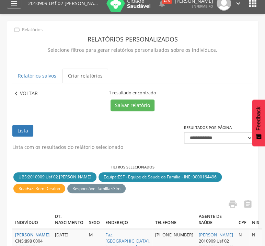
click at [37, 96] on p "Voltar" at bounding box center [29, 94] width 18 height 8
click at [0, 0] on div "**********" at bounding box center [0, 0] width 0 height 0
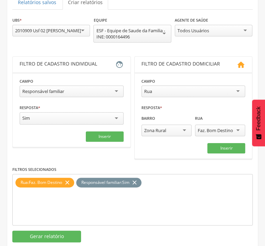
scroll to position [96, 0]
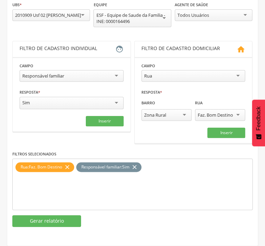
click at [138, 163] on icon "close" at bounding box center [134, 167] width 7 height 10
click at [68, 170] on icon "close" at bounding box center [67, 167] width 7 height 10
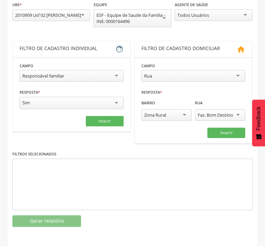
click at [223, 117] on div "Faz. Bom Destino" at bounding box center [215, 115] width 35 height 6
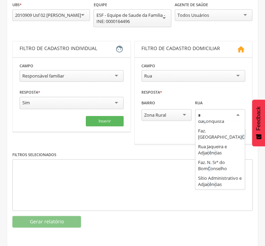
scroll to position [0, 0]
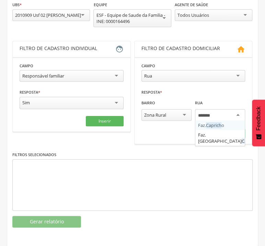
type input "********"
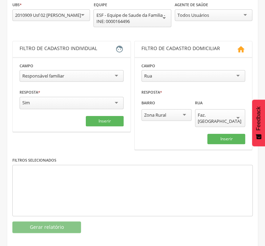
click at [226, 126] on fieldset "**********" at bounding box center [193, 103] width 104 height 82
click at [219, 134] on button "Inserir" at bounding box center [226, 139] width 38 height 10
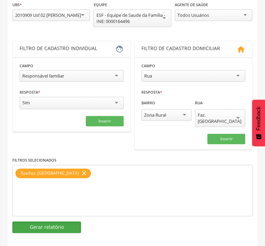
click at [63, 221] on button "Gerar relatório" at bounding box center [46, 227] width 69 height 12
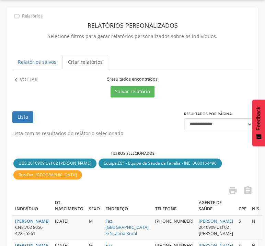
scroll to position [7, 0]
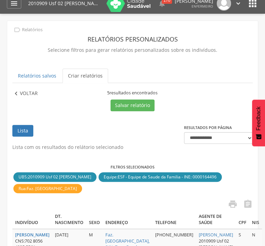
click at [18, 91] on icon "" at bounding box center [16, 94] width 8 height 8
click at [0, 0] on label "UBS *" at bounding box center [0, 0] width 0 height 0
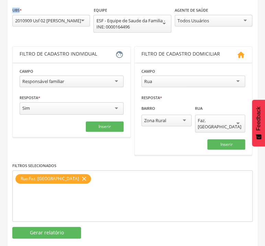
scroll to position [96, 0]
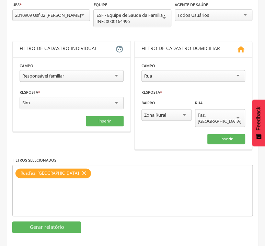
click at [81, 168] on icon "close" at bounding box center [84, 173] width 7 height 10
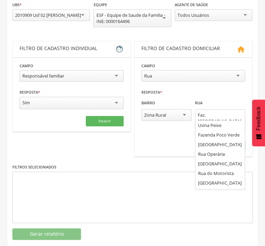
click at [220, 115] on div "Faz. [GEOGRAPHIC_DATA]" at bounding box center [220, 118] width 45 height 12
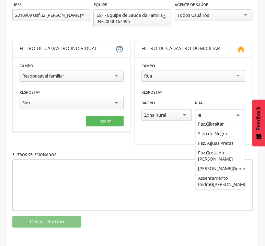
scroll to position [0, 0]
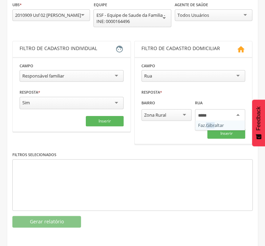
type input "******"
click at [212, 121] on div "Faz. Gibral tar" at bounding box center [220, 116] width 50 height 14
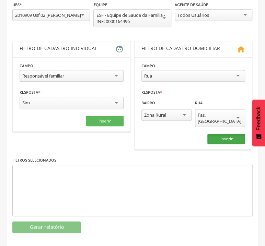
click at [216, 134] on button "Inserir" at bounding box center [226, 139] width 38 height 10
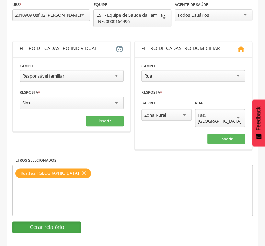
click at [64, 221] on button "Gerar relatório" at bounding box center [46, 227] width 69 height 12
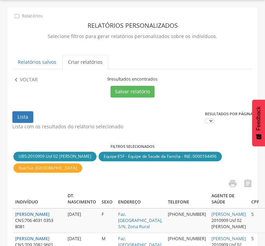
scroll to position [7, 0]
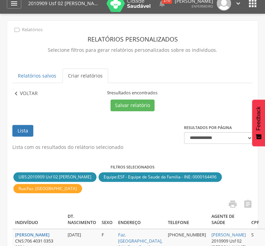
click at [22, 96] on p "Voltar" at bounding box center [29, 94] width 18 height 8
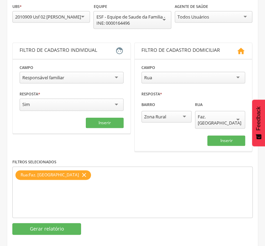
scroll to position [96, 0]
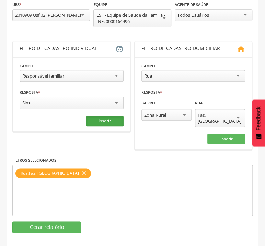
click at [105, 126] on button "Inserir" at bounding box center [105, 121] width 38 height 10
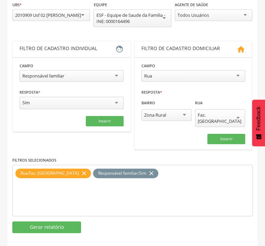
click at [55, 227] on div "**********" at bounding box center [132, 85] width 250 height 306
click at [51, 223] on button "Gerar relatório" at bounding box center [46, 227] width 69 height 12
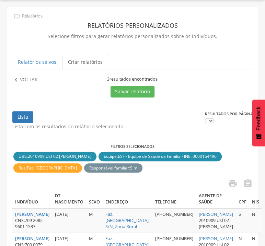
scroll to position [7, 0]
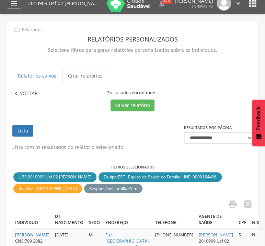
click at [28, 92] on p "Voltar" at bounding box center [29, 94] width 18 height 8
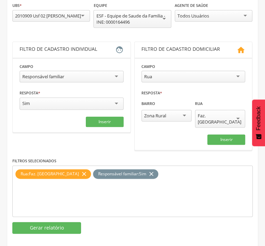
scroll to position [96, 0]
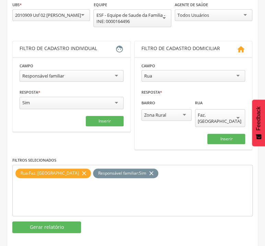
click at [148, 168] on icon "close" at bounding box center [151, 173] width 7 height 10
click at [81, 168] on icon "close" at bounding box center [84, 173] width 7 height 10
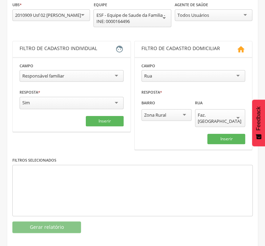
click at [214, 115] on div "Faz. [GEOGRAPHIC_DATA]" at bounding box center [220, 118] width 45 height 12
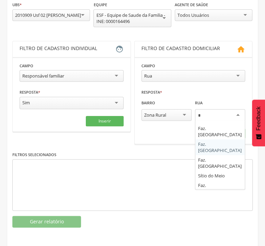
scroll to position [0, 0]
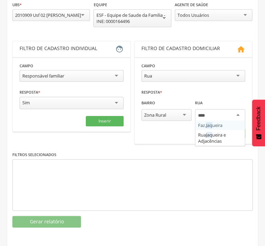
type input "*****"
click at [219, 127] on fieldset "**********" at bounding box center [193, 100] width 104 height 77
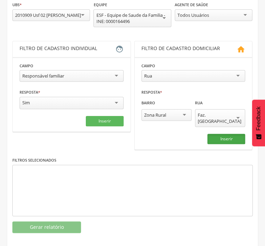
click at [230, 134] on button "Inserir" at bounding box center [226, 139] width 38 height 10
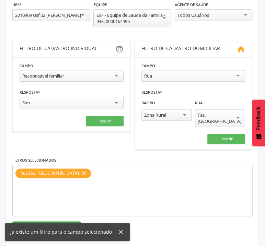
click at [62, 221] on button "Gerar relatório" at bounding box center [46, 227] width 69 height 12
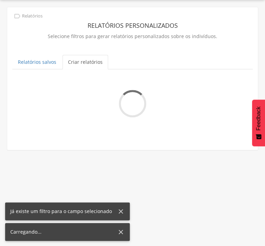
scroll to position [7, 0]
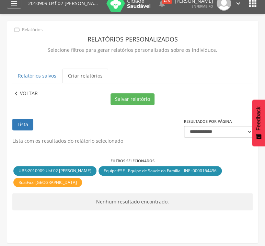
click at [34, 97] on p "Voltar" at bounding box center [29, 94] width 18 height 8
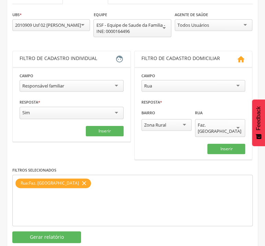
scroll to position [96, 0]
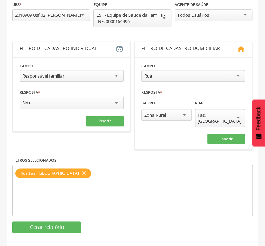
click at [81, 168] on icon "close" at bounding box center [84, 173] width 7 height 10
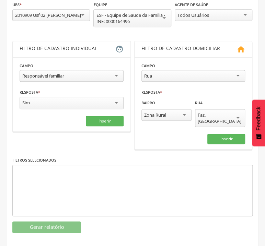
click at [197, 114] on div "Faz. [GEOGRAPHIC_DATA]" at bounding box center [220, 118] width 50 height 18
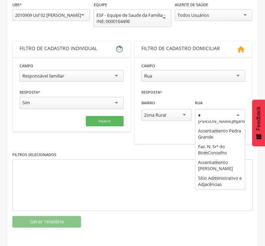
scroll to position [0, 0]
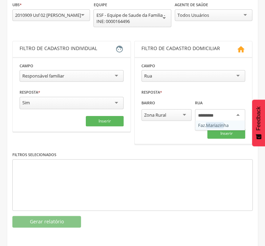
type input "**********"
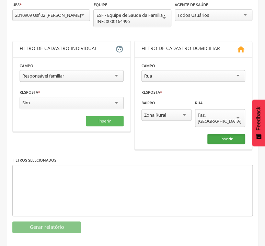
click at [211, 134] on button "Inserir" at bounding box center [226, 139] width 38 height 10
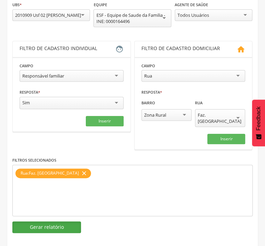
click at [73, 222] on button "Gerar relatório" at bounding box center [46, 227] width 69 height 12
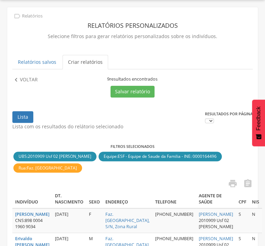
scroll to position [7, 0]
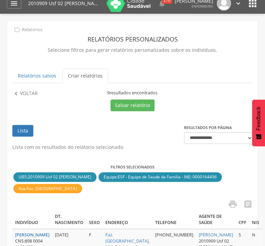
click at [24, 93] on p "Voltar" at bounding box center [29, 94] width 18 height 8
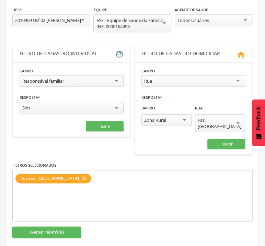
scroll to position [96, 0]
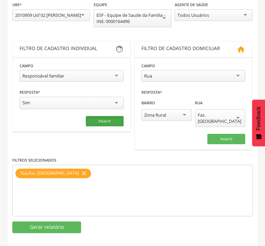
click at [113, 121] on button "Inserir" at bounding box center [105, 121] width 38 height 10
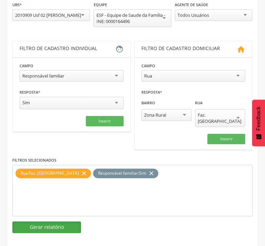
click at [62, 221] on button "Gerar relatório" at bounding box center [46, 227] width 69 height 12
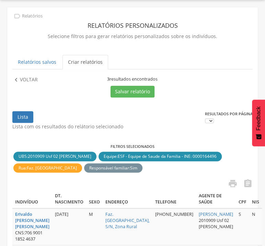
scroll to position [7, 0]
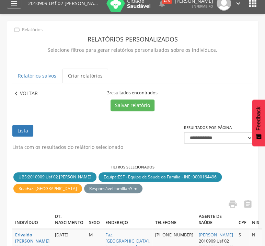
click at [30, 96] on p "Voltar" at bounding box center [29, 94] width 18 height 8
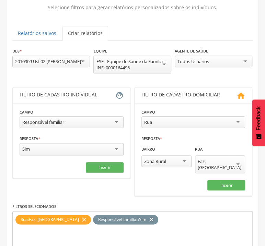
scroll to position [80, 0]
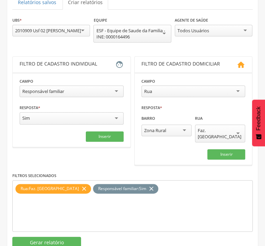
click at [148, 184] on icon "close" at bounding box center [151, 189] width 7 height 10
click at [81, 185] on icon "close" at bounding box center [84, 189] width 7 height 10
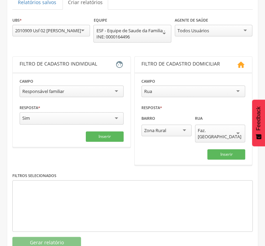
click at [228, 130] on div "Faz. [GEOGRAPHIC_DATA]" at bounding box center [220, 133] width 45 height 12
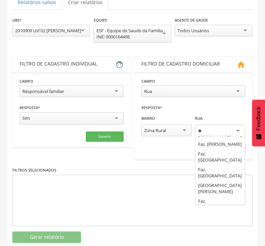
scroll to position [0, 0]
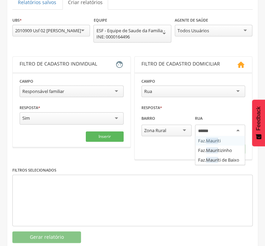
type input "*******"
click at [230, 141] on fieldset "**********" at bounding box center [193, 116] width 104 height 77
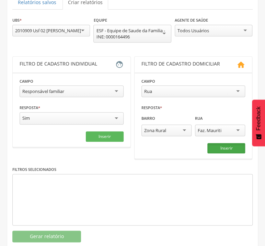
click at [231, 147] on button "Inserir" at bounding box center [226, 148] width 38 height 10
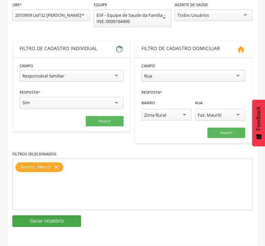
click at [61, 219] on button "Gerar relatório" at bounding box center [46, 221] width 69 height 12
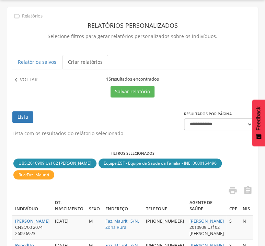
scroll to position [7, 0]
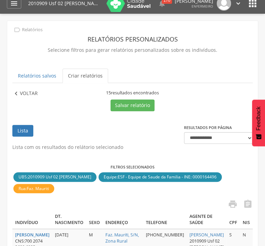
click at [32, 97] on p "Voltar" at bounding box center [29, 94] width 18 height 8
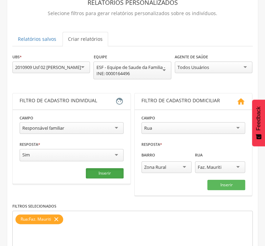
click at [108, 174] on button "Inserir" at bounding box center [105, 173] width 38 height 10
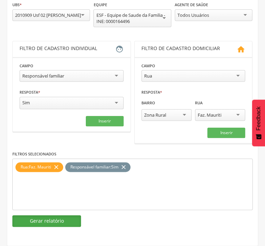
click at [76, 220] on button "Gerar relatório" at bounding box center [46, 221] width 69 height 12
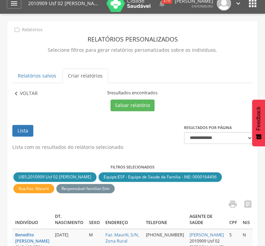
click at [30, 92] on p "Voltar" at bounding box center [29, 94] width 18 height 8
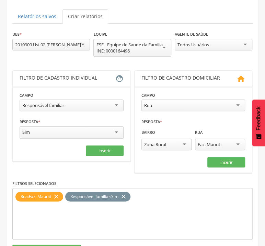
scroll to position [96, 0]
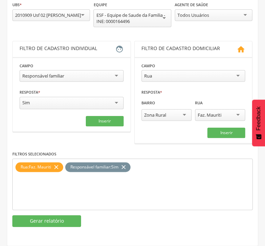
click at [126, 167] on icon "close" at bounding box center [123, 167] width 7 height 10
click at [60, 168] on icon "close" at bounding box center [56, 167] width 7 height 10
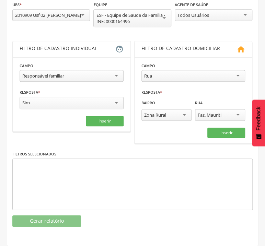
click at [218, 117] on div "Faz. Mauriti" at bounding box center [210, 115] width 24 height 6
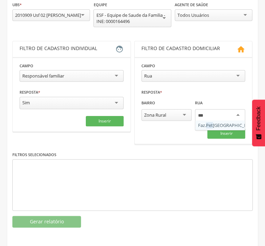
scroll to position [0, 0]
type input "**********"
click at [211, 129] on fieldset "**********" at bounding box center [193, 100] width 104 height 77
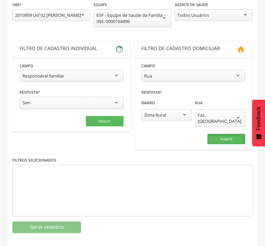
click at [211, 134] on button "Inserir" at bounding box center [226, 139] width 38 height 10
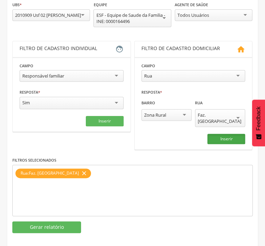
click at [219, 134] on button "Inserir" at bounding box center [226, 139] width 38 height 10
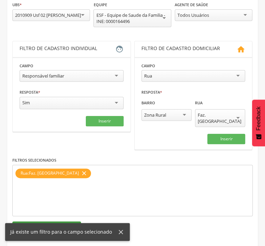
click at [75, 221] on button "Gerar relatório" at bounding box center [46, 227] width 69 height 12
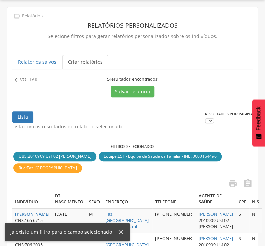
scroll to position [7, 0]
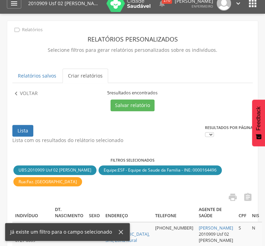
click at [115, 204] on div " " at bounding box center [132, 197] width 240 height 11
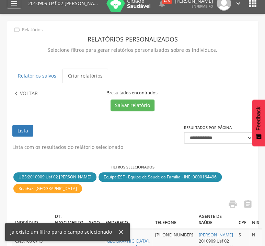
click at [119, 231] on icon at bounding box center [121, 232] width 4 height 4
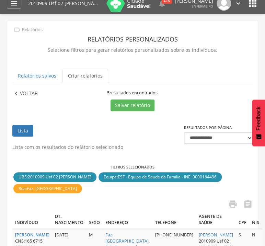
click at [26, 94] on p "Voltar" at bounding box center [29, 94] width 18 height 8
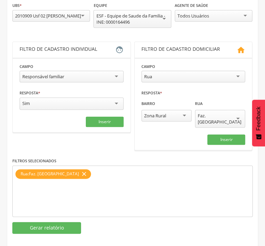
scroll to position [96, 0]
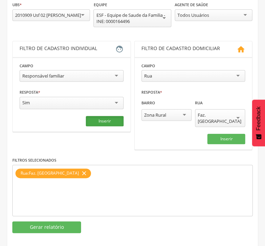
click at [99, 118] on button "Inserir" at bounding box center [105, 121] width 38 height 10
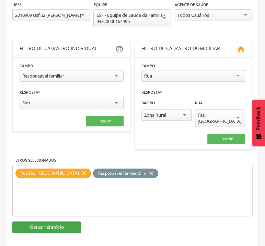
click at [68, 223] on button "Gerar relatório" at bounding box center [46, 227] width 69 height 12
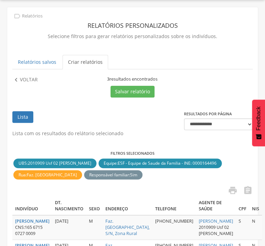
scroll to position [7, 0]
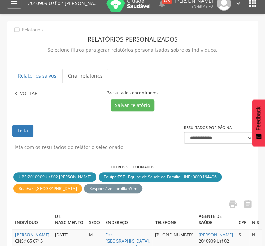
click at [35, 91] on p "Voltar" at bounding box center [29, 94] width 18 height 8
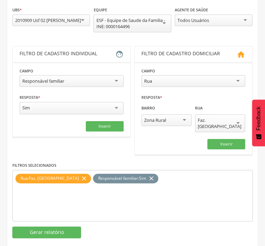
scroll to position [96, 0]
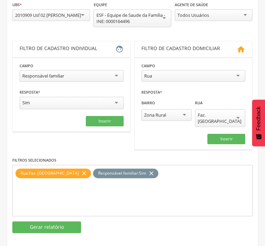
click at [148, 169] on icon "close" at bounding box center [151, 173] width 7 height 10
click at [81, 168] on icon "close" at bounding box center [84, 173] width 7 height 10
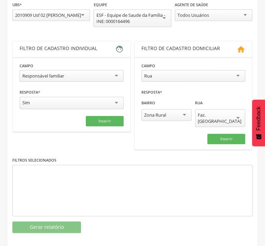
click at [224, 115] on div "Faz. [GEOGRAPHIC_DATA]" at bounding box center [220, 118] width 45 height 12
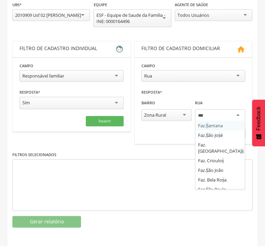
scroll to position [0, 0]
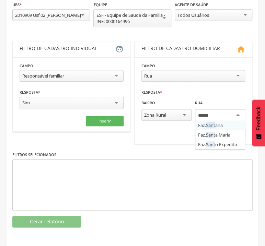
type input "*******"
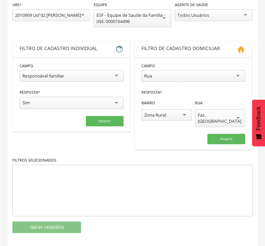
click at [224, 127] on fieldset "**********" at bounding box center [193, 103] width 104 height 82
click at [224, 134] on button "Inserir" at bounding box center [226, 139] width 38 height 10
drag, startPoint x: 224, startPoint y: 131, endPoint x: 188, endPoint y: 150, distance: 40.8
click at [224, 134] on button "Inserir" at bounding box center [226, 139] width 38 height 10
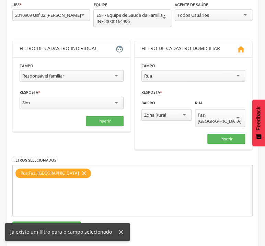
click at [58, 214] on div "**********" at bounding box center [132, 117] width 240 height 232
click at [56, 221] on button "Gerar relatório" at bounding box center [46, 227] width 69 height 12
click at [56, 223] on div "Já existe um filtro para o campo selecionado" at bounding box center [67, 232] width 125 height 18
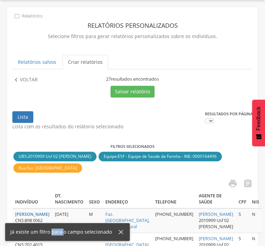
scroll to position [7, 0]
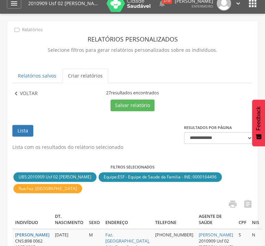
click at [24, 91] on p "Voltar" at bounding box center [29, 94] width 18 height 8
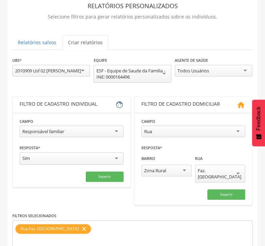
scroll to position [80, 0]
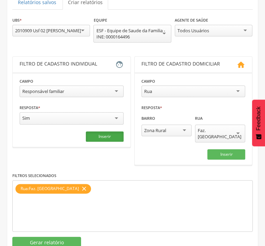
click at [97, 140] on button "Inserir" at bounding box center [105, 136] width 38 height 10
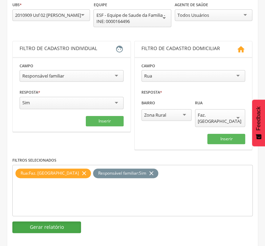
click at [63, 221] on button "Gerar relatório" at bounding box center [46, 227] width 69 height 12
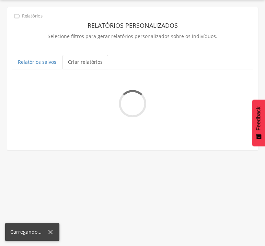
scroll to position [7, 0]
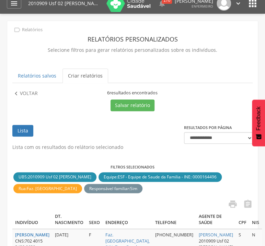
click at [30, 89] on div "**********" at bounding box center [132, 216] width 250 height 391
click at [29, 89] on div "**********" at bounding box center [132, 216] width 250 height 391
click at [30, 95] on p "Voltar" at bounding box center [29, 94] width 18 height 8
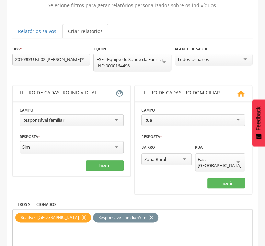
scroll to position [96, 0]
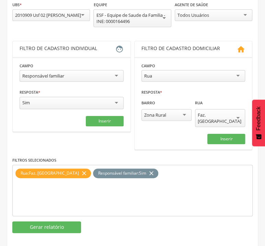
click at [148, 168] on icon "close" at bounding box center [151, 173] width 7 height 10
click at [63, 169] on div "Rua : Faz. Santana close" at bounding box center [52, 173] width 75 height 10
click at [81, 168] on icon "close" at bounding box center [84, 173] width 7 height 10
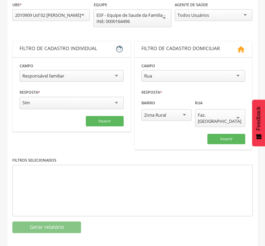
click at [226, 115] on div "Faz. [GEOGRAPHIC_DATA]" at bounding box center [220, 118] width 50 height 18
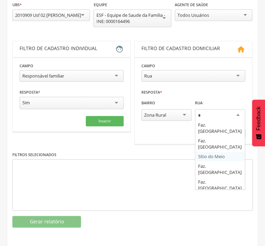
scroll to position [0, 0]
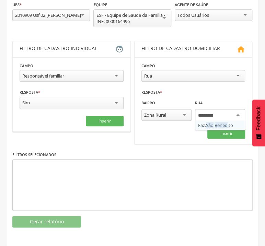
type input "**********"
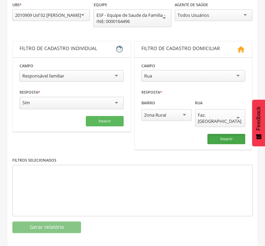
click at [224, 134] on button "Inserir" at bounding box center [226, 139] width 38 height 10
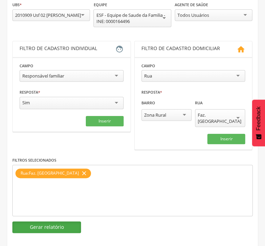
click at [52, 221] on button "Gerar relatório" at bounding box center [46, 227] width 69 height 12
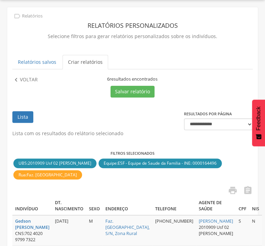
scroll to position [7, 0]
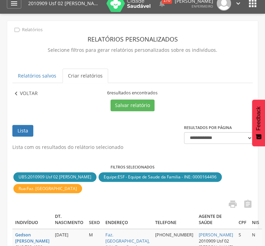
click at [19, 93] on icon "" at bounding box center [16, 94] width 8 height 8
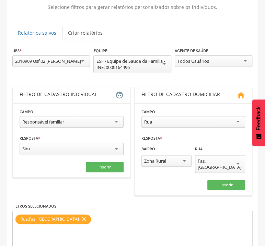
scroll to position [80, 0]
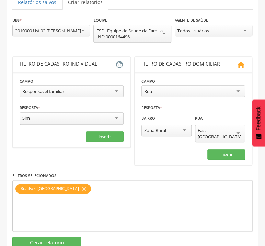
click at [81, 184] on icon "close" at bounding box center [84, 189] width 7 height 10
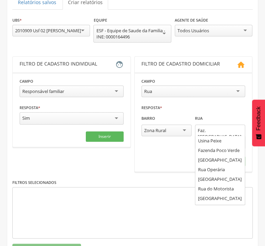
click at [211, 131] on div "Faz. [GEOGRAPHIC_DATA]" at bounding box center [220, 133] width 45 height 12
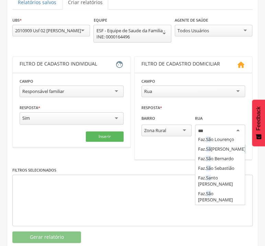
scroll to position [0, 0]
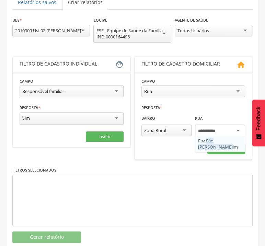
type input "**********"
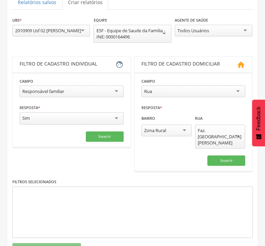
click at [206, 140] on fieldset "**********" at bounding box center [193, 122] width 104 height 88
click at [215, 155] on button "Inserir" at bounding box center [226, 160] width 38 height 10
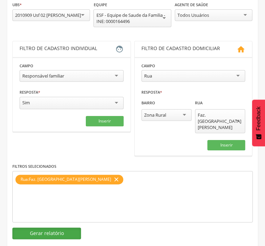
click at [73, 227] on button "Gerar relatório" at bounding box center [46, 233] width 69 height 12
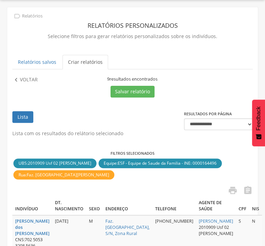
scroll to position [7, 0]
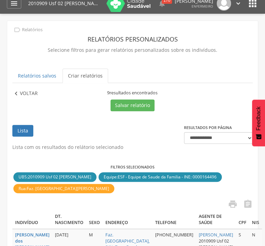
click at [35, 95] on p "Voltar" at bounding box center [29, 94] width 18 height 8
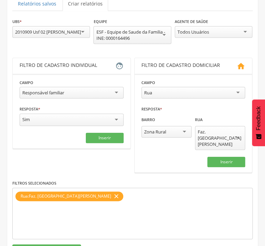
scroll to position [96, 0]
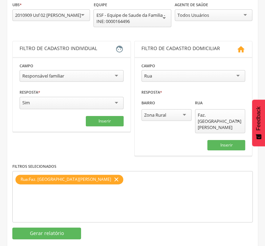
click at [113, 175] on icon "close" at bounding box center [116, 180] width 7 height 10
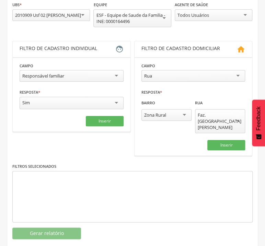
click at [216, 112] on div "Faz. [GEOGRAPHIC_DATA][PERSON_NAME]" at bounding box center [220, 121] width 45 height 19
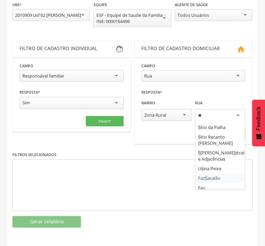
scroll to position [0, 0]
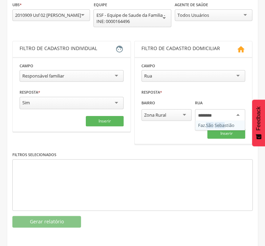
type input "*********"
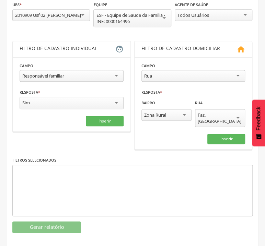
click at [221, 127] on fieldset "**********" at bounding box center [193, 103] width 104 height 82
click at [220, 134] on button "Inserir" at bounding box center [226, 139] width 38 height 10
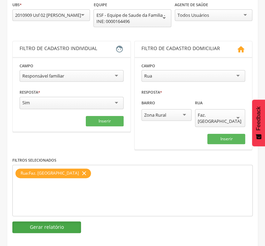
click at [50, 221] on button "Gerar relatório" at bounding box center [46, 227] width 69 height 12
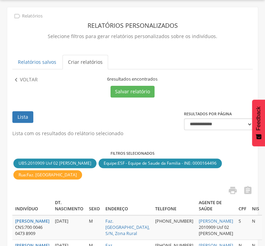
scroll to position [7, 0]
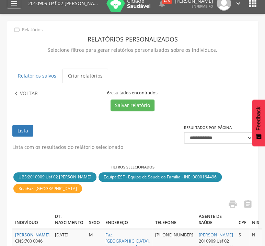
click at [20, 90] on div "**********" at bounding box center [132, 226] width 250 height 410
click at [21, 92] on p "Voltar" at bounding box center [29, 94] width 18 height 8
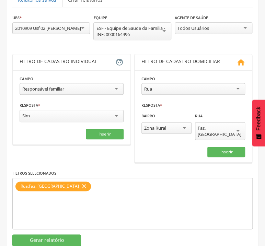
scroll to position [96, 0]
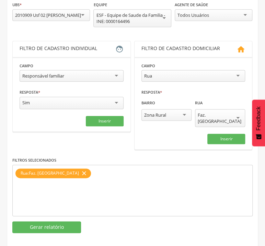
click at [81, 169] on icon "close" at bounding box center [84, 173] width 7 height 10
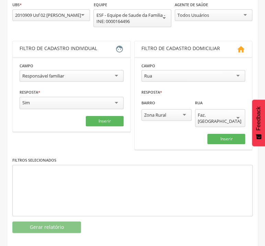
click at [220, 111] on div "Faz. [GEOGRAPHIC_DATA]" at bounding box center [220, 118] width 50 height 18
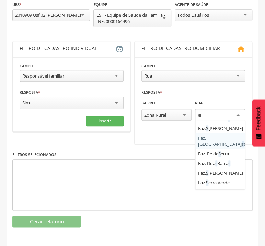
scroll to position [0, 0]
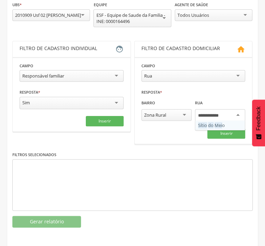
type input "**********"
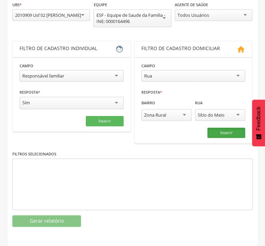
click at [218, 132] on button "Inserir" at bounding box center [226, 133] width 38 height 10
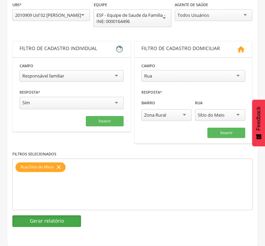
click at [70, 222] on button "Gerar relatório" at bounding box center [46, 221] width 69 height 12
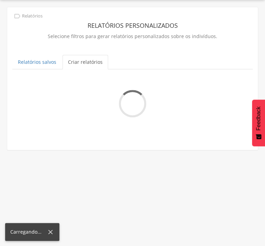
scroll to position [7, 0]
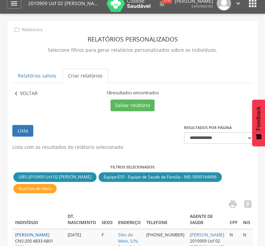
click at [33, 96] on p "Voltar" at bounding box center [29, 94] width 18 height 8
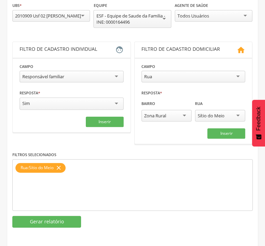
scroll to position [96, 0]
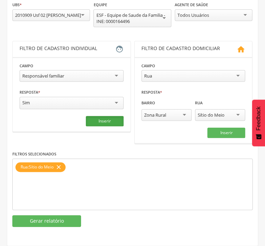
click at [104, 124] on button "Inserir" at bounding box center [105, 121] width 38 height 10
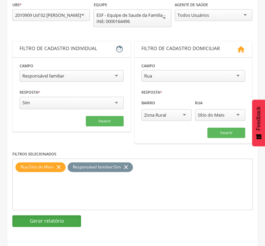
click at [62, 219] on button "Gerar relatório" at bounding box center [46, 221] width 69 height 12
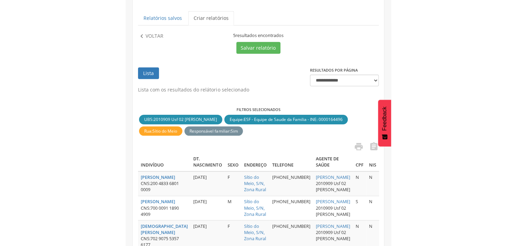
scroll to position [44, 0]
